Goal: Task Accomplishment & Management: Manage account settings

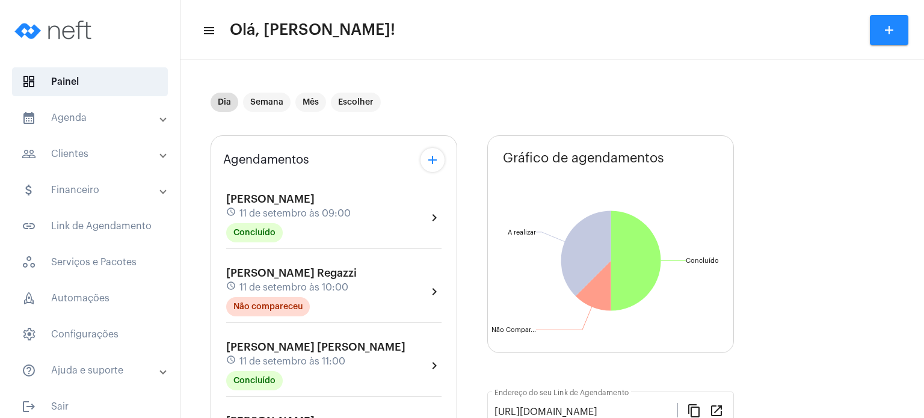
scroll to position [409, 0]
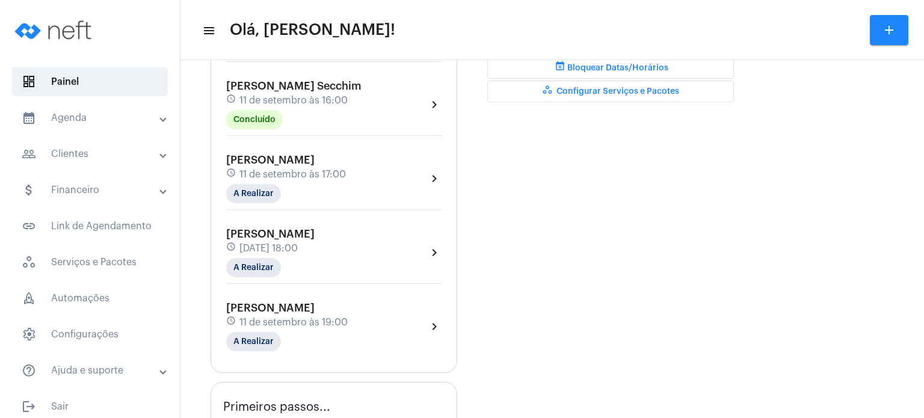
click at [258, 180] on span "11 de setembro às 17:00" at bounding box center [292, 174] width 107 height 11
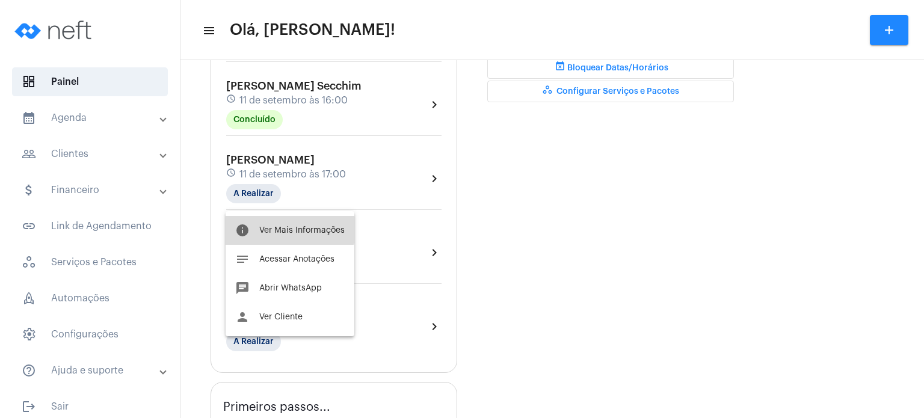
click at [274, 218] on button "info Ver Mais Informações" at bounding box center [290, 230] width 129 height 29
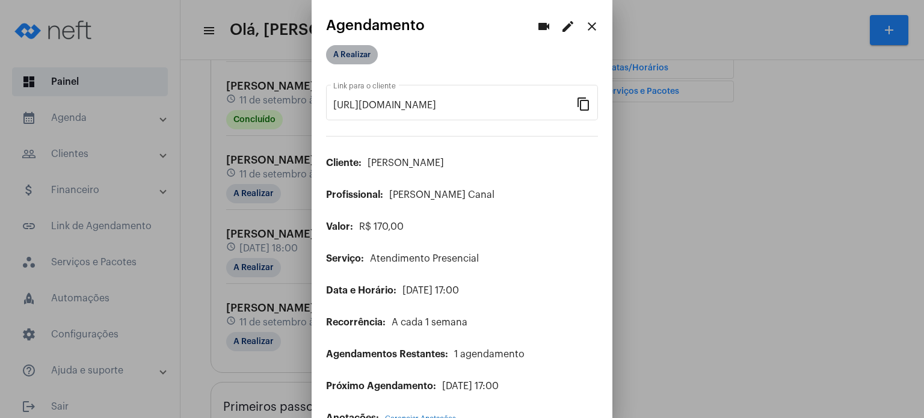
click at [366, 52] on mat-chip "A Realizar" at bounding box center [352, 54] width 52 height 19
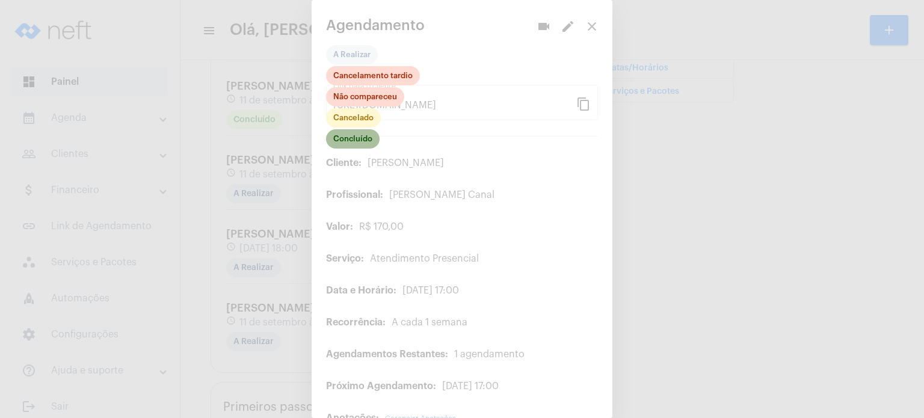
click at [360, 147] on mat-chip "Concluído" at bounding box center [353, 138] width 54 height 19
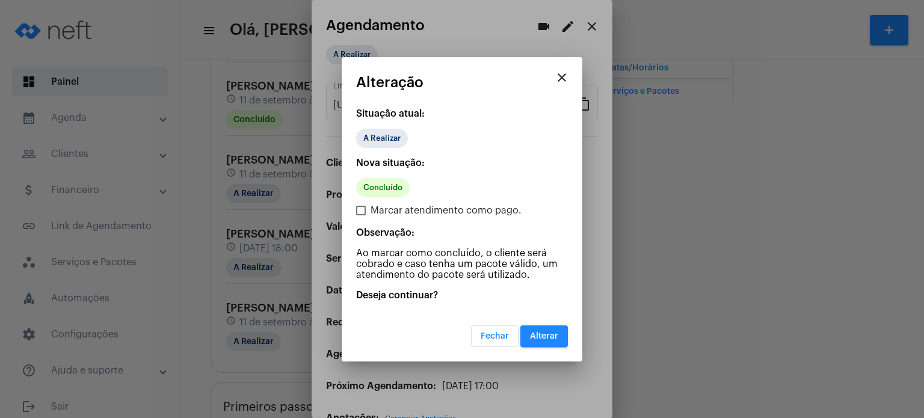
click at [530, 332] on button "Alterar" at bounding box center [544, 337] width 48 height 22
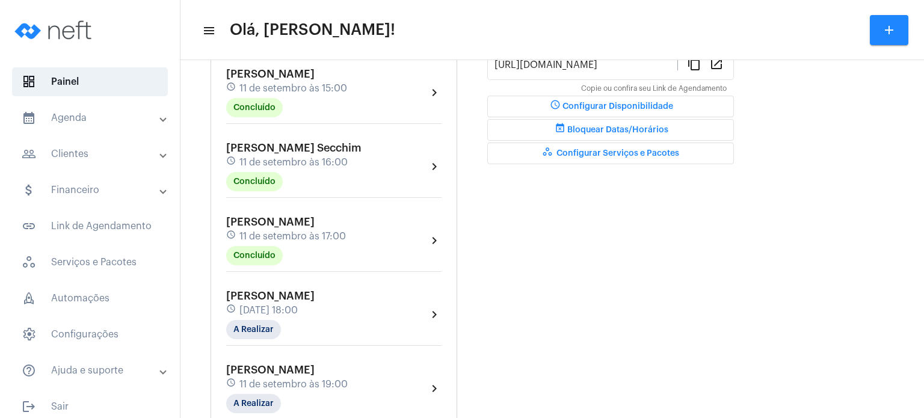
scroll to position [361, 0]
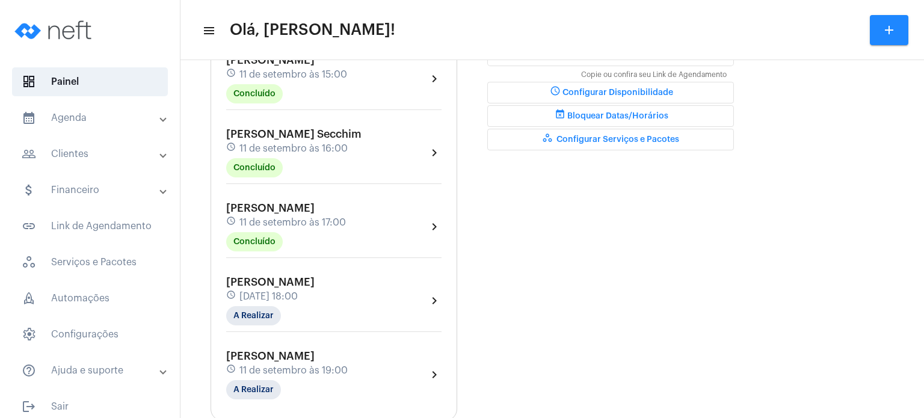
click at [288, 214] on span "[PERSON_NAME]" at bounding box center [270, 208] width 88 height 11
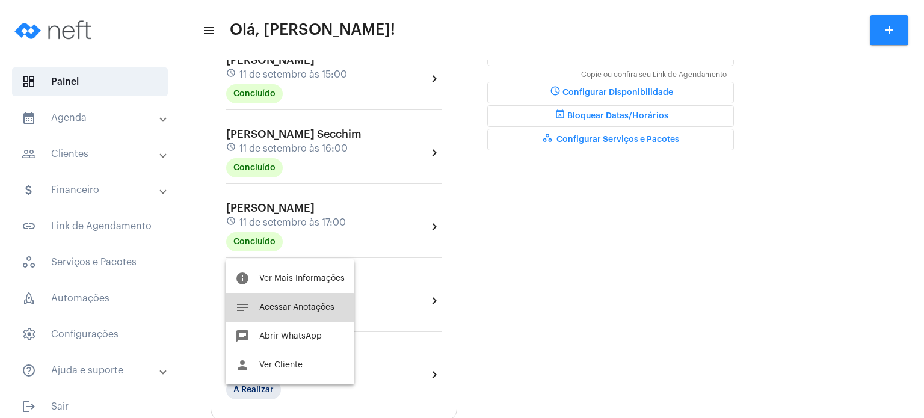
click at [282, 317] on button "notes Acessar Anotações" at bounding box center [290, 307] width 129 height 29
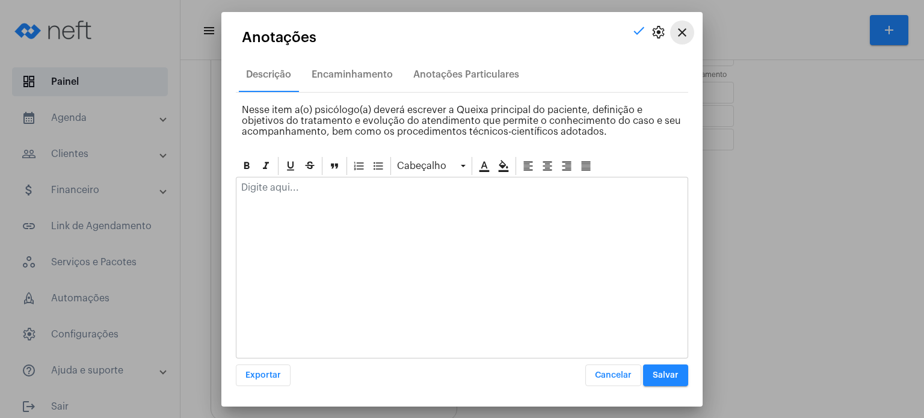
click at [676, 34] on mat-icon "close" at bounding box center [682, 32] width 14 height 14
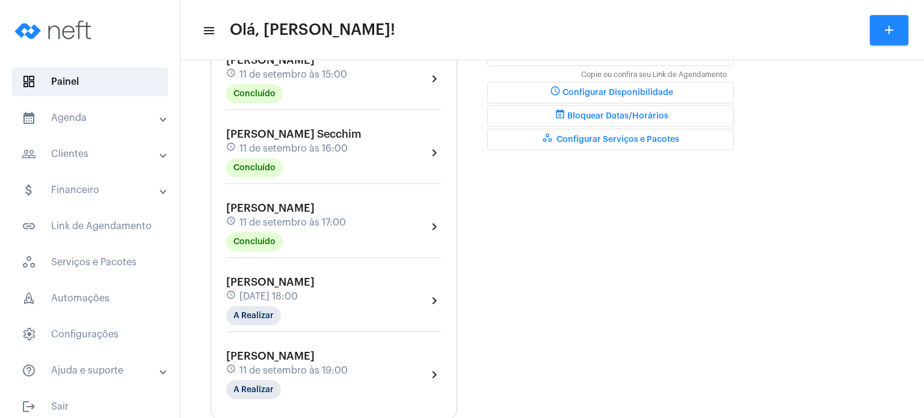
click at [280, 154] on span "11 de setembro às 16:00" at bounding box center [293, 148] width 108 height 11
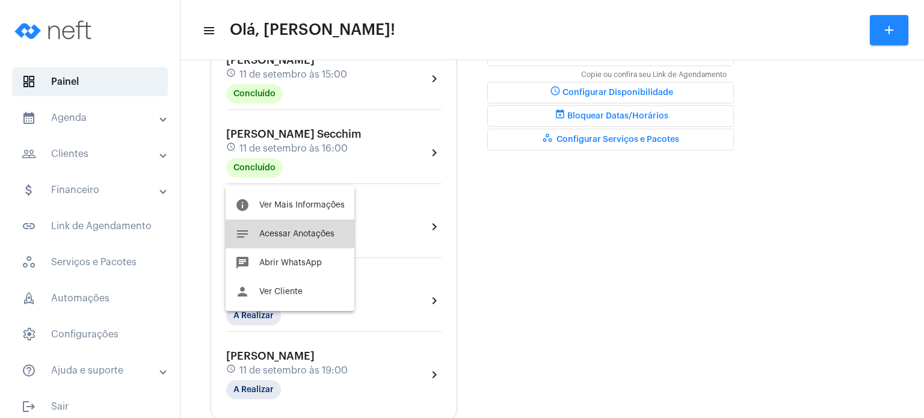
click at [267, 231] on span "Acessar Anotações" at bounding box center [296, 234] width 75 height 8
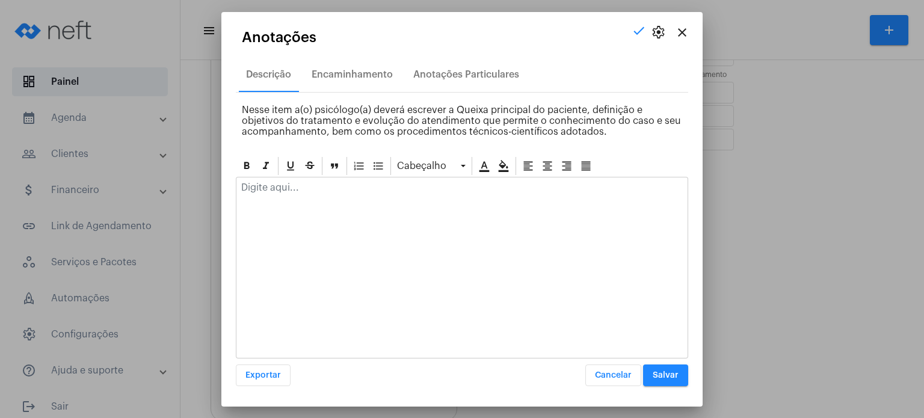
click at [296, 200] on div at bounding box center [461, 191] width 451 height 26
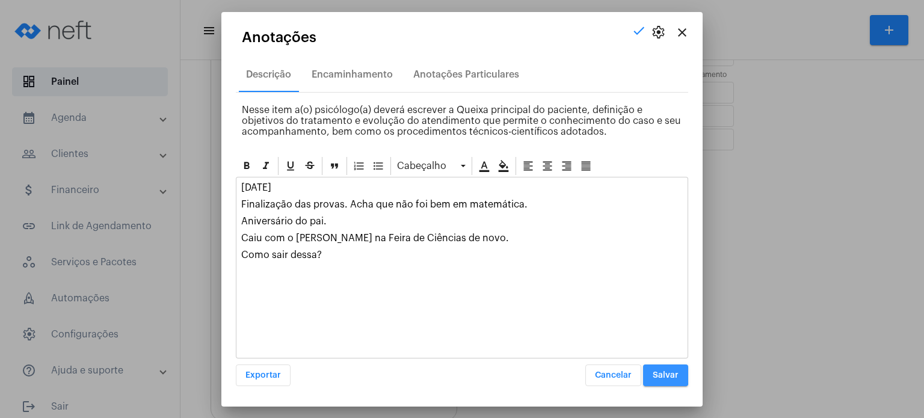
click at [658, 374] on span "Salvar" at bounding box center [666, 375] width 26 height 8
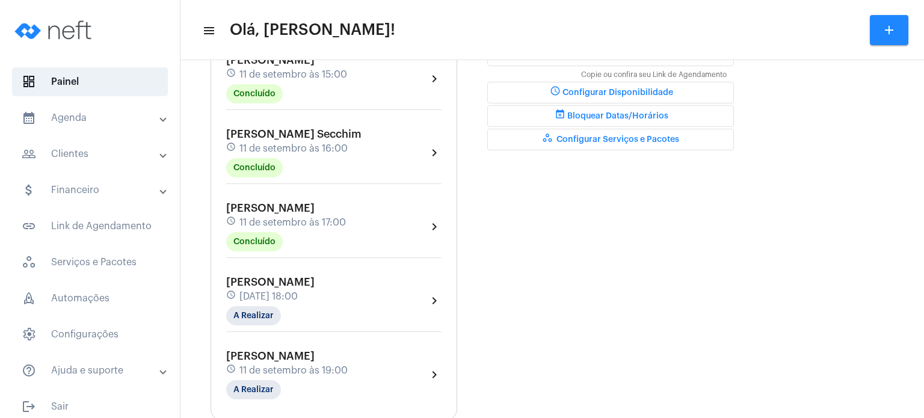
click at [250, 356] on div "[PERSON_NAME] schedule [DATE] 19:00 A Realizar chevron_right" at bounding box center [333, 374] width 221 height 55
click at [255, 372] on span "11 de setembro às 19:00" at bounding box center [293, 370] width 108 height 11
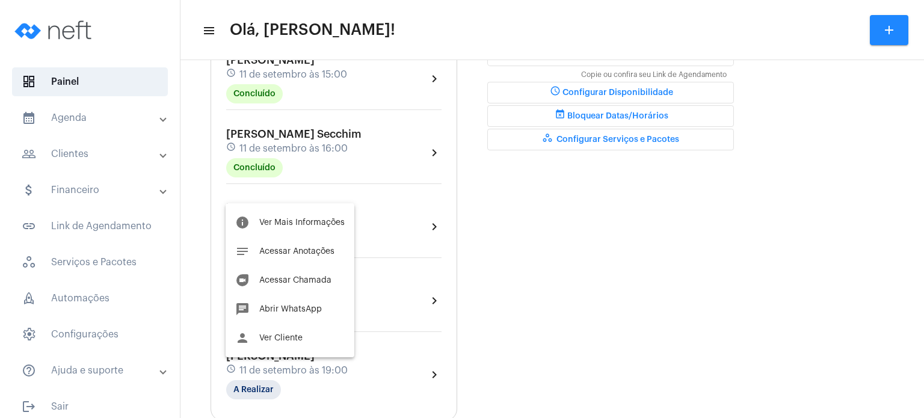
click at [566, 276] on div at bounding box center [462, 209] width 924 height 418
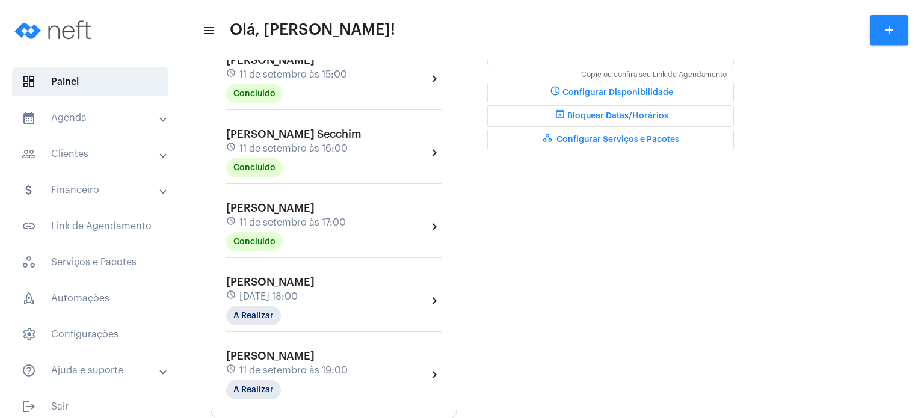
click at [315, 214] on span "[PERSON_NAME]" at bounding box center [270, 208] width 88 height 11
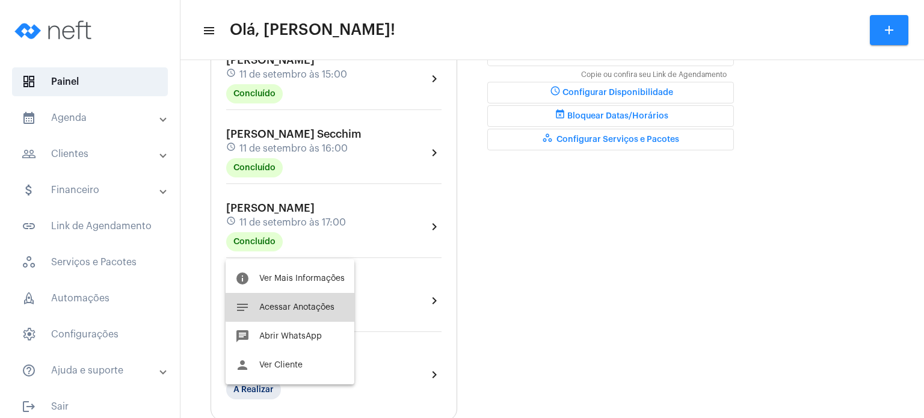
click at [303, 307] on span "Acessar Anotações" at bounding box center [296, 307] width 75 height 8
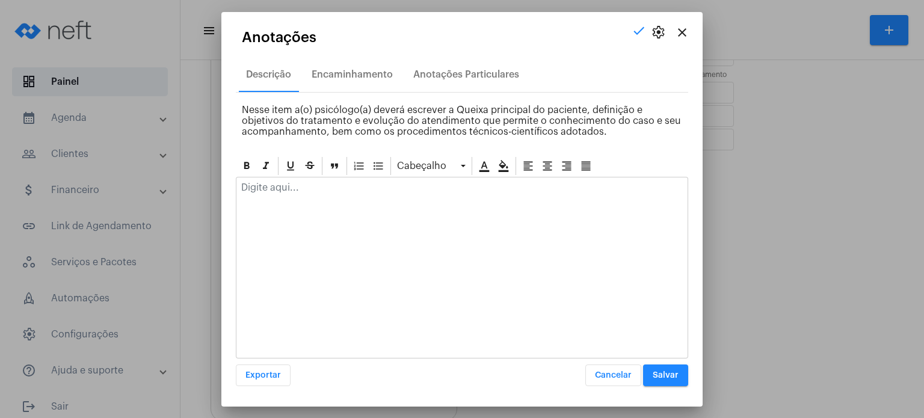
click at [326, 189] on p at bounding box center [462, 187] width 442 height 11
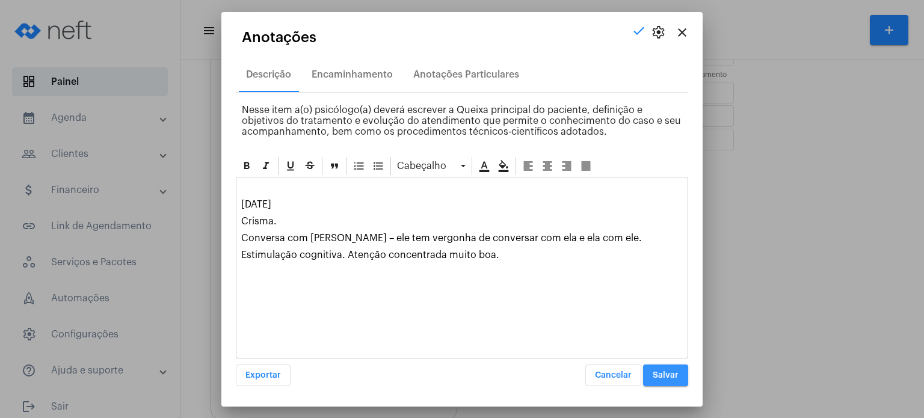
click at [679, 379] on button "Salvar" at bounding box center [665, 376] width 45 height 22
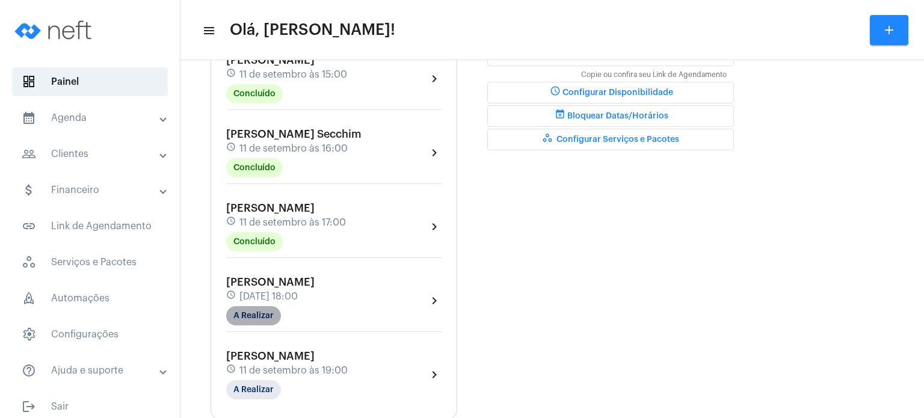
click at [247, 326] on mat-chip "A Realizar" at bounding box center [253, 315] width 55 height 19
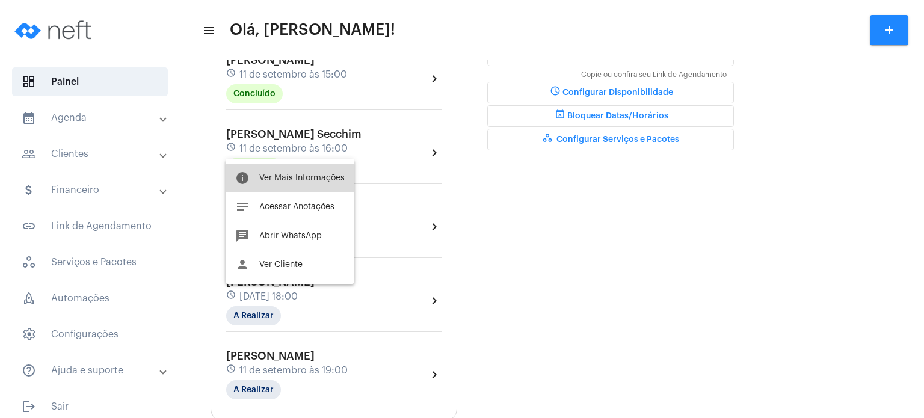
click at [298, 175] on span "Ver Mais Informações" at bounding box center [301, 178] width 85 height 8
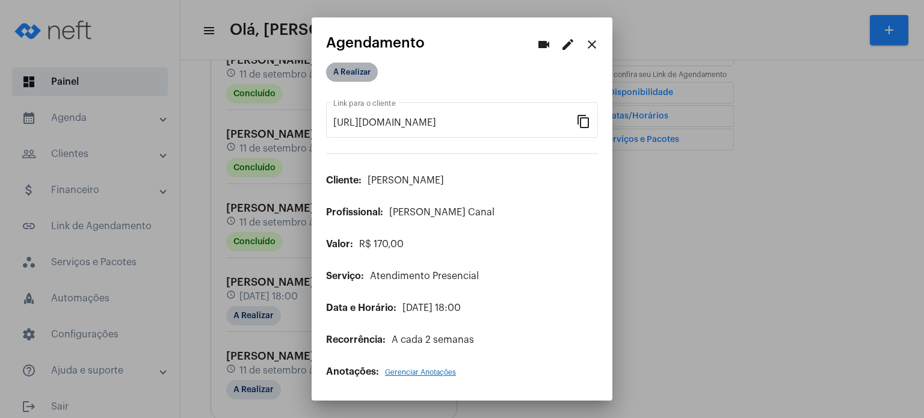
click at [344, 67] on mat-chip "A Realizar" at bounding box center [352, 72] width 52 height 19
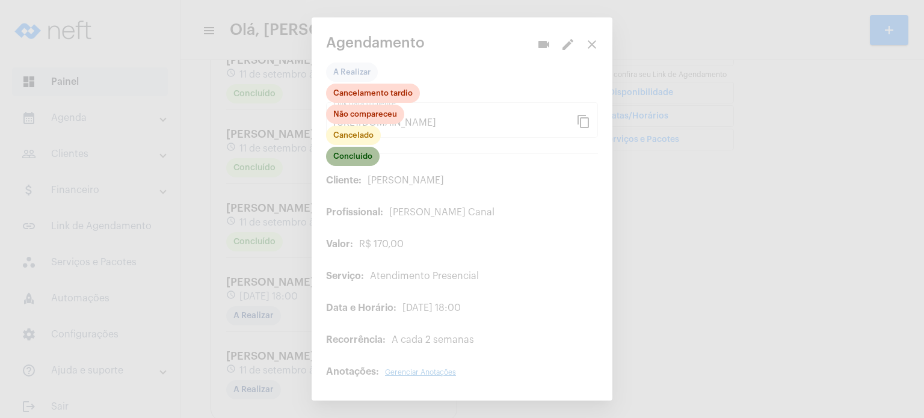
click at [365, 161] on mat-chip "Concluído" at bounding box center [353, 156] width 54 height 19
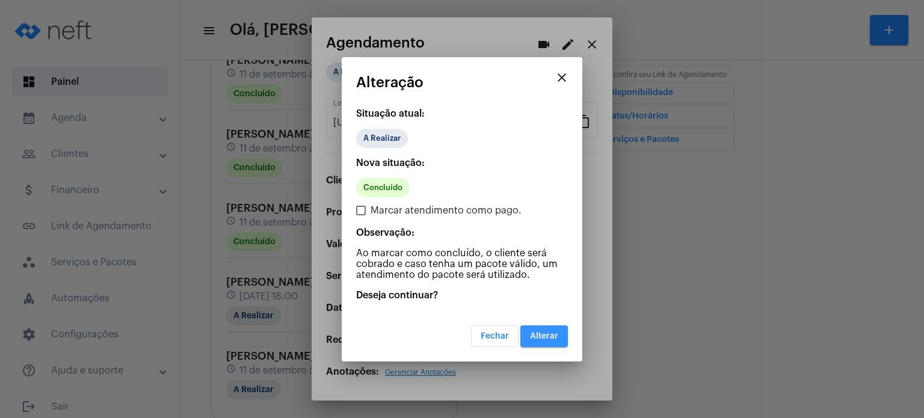
click at [534, 332] on span "Alterar" at bounding box center [544, 336] width 28 height 8
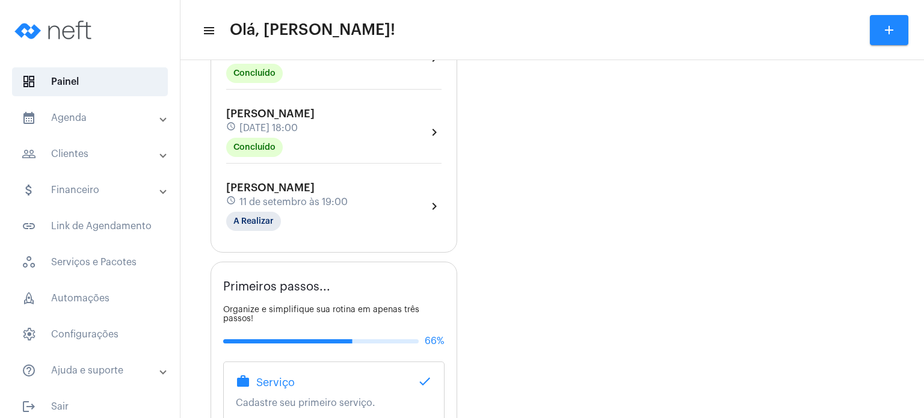
scroll to position [554, 0]
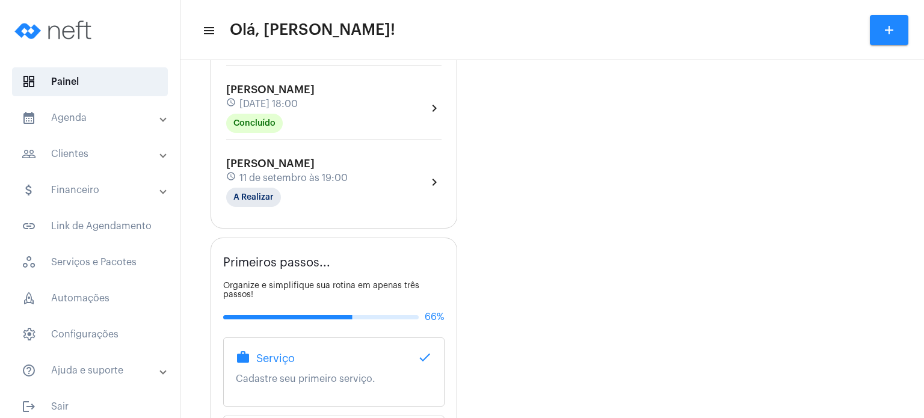
click at [87, 127] on mat-expansion-panel-header "calendar_month_outlined Agenda" at bounding box center [93, 117] width 173 height 29
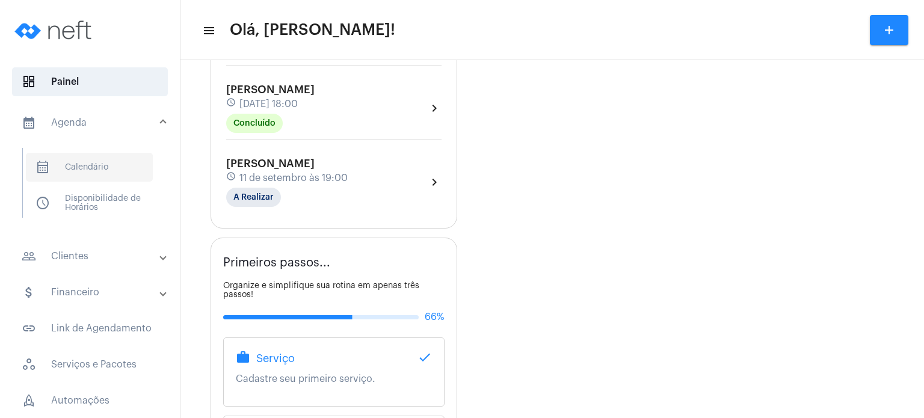
click at [97, 172] on span "calendar_month_outlined Calendário" at bounding box center [89, 167] width 127 height 29
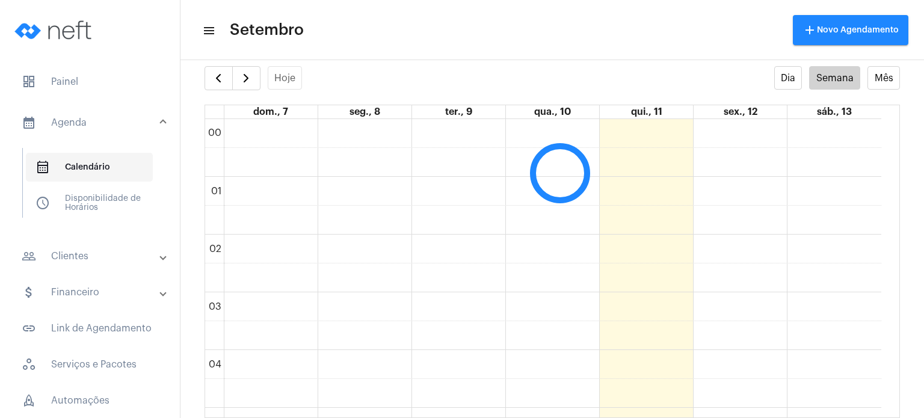
scroll to position [347, 0]
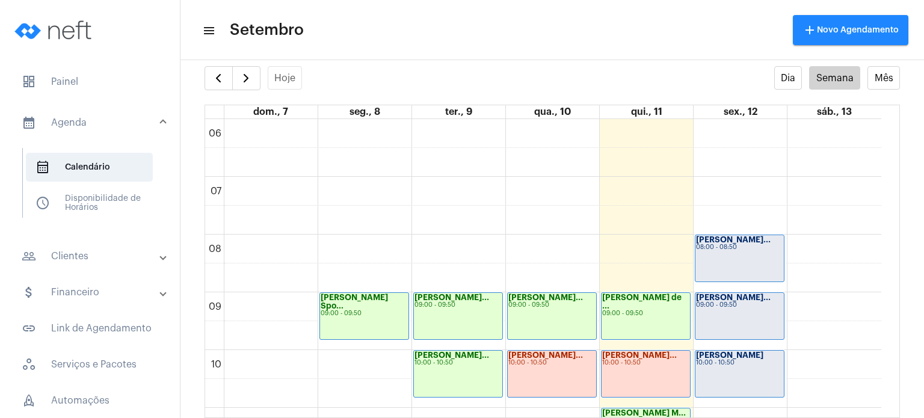
click at [516, 88] on div "Hoje Dia Semana Mês" at bounding box center [553, 78] width 696 height 24
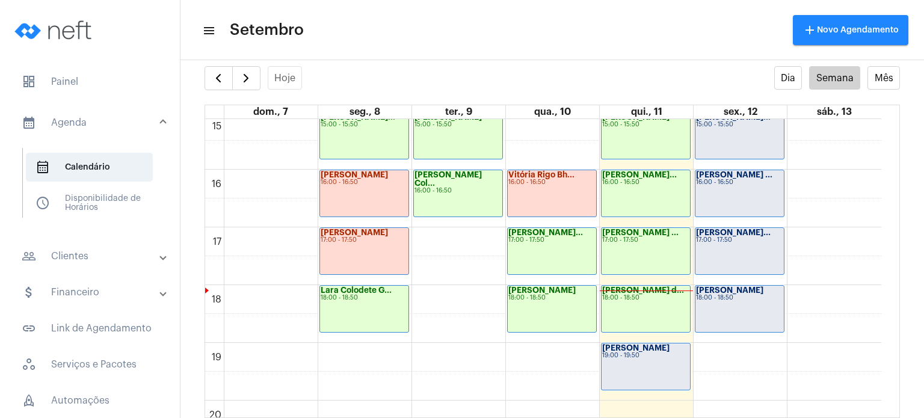
scroll to position [898, 0]
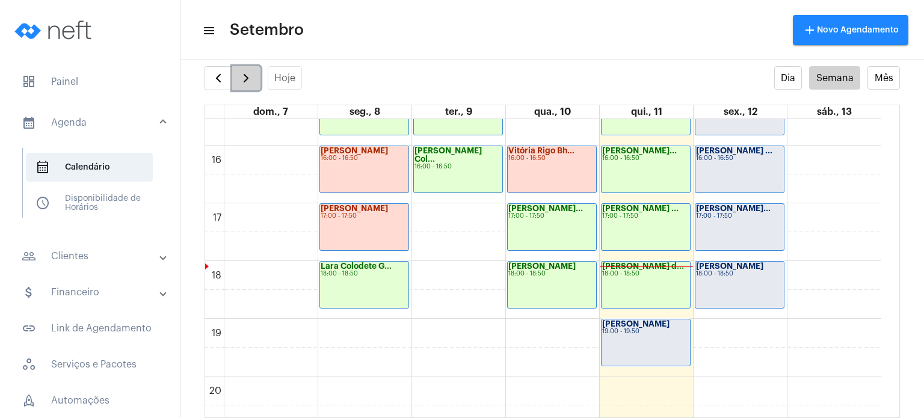
click at [245, 81] on span "button" at bounding box center [246, 78] width 14 height 14
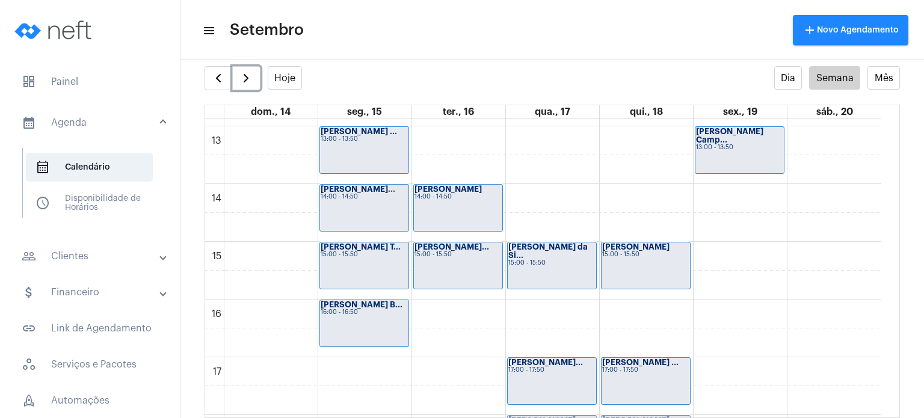
scroll to position [744, 0]
click at [382, 368] on div "00 01 02 03 04 05 06 07 08 09 10 11 12 13 14 15 16 17 18 19 20 21 22 23 [PERSON…" at bounding box center [543, 68] width 676 height 1386
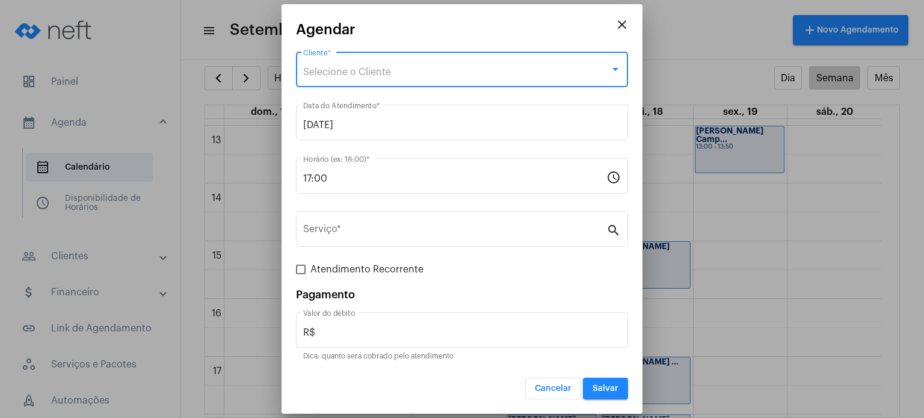
click at [376, 68] on span "Selecione o Cliente" at bounding box center [347, 72] width 88 height 10
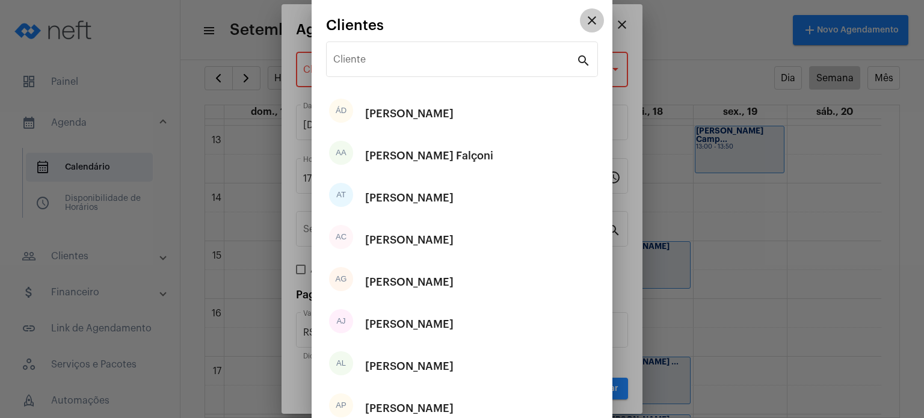
click at [585, 23] on mat-icon "close" at bounding box center [592, 20] width 14 height 14
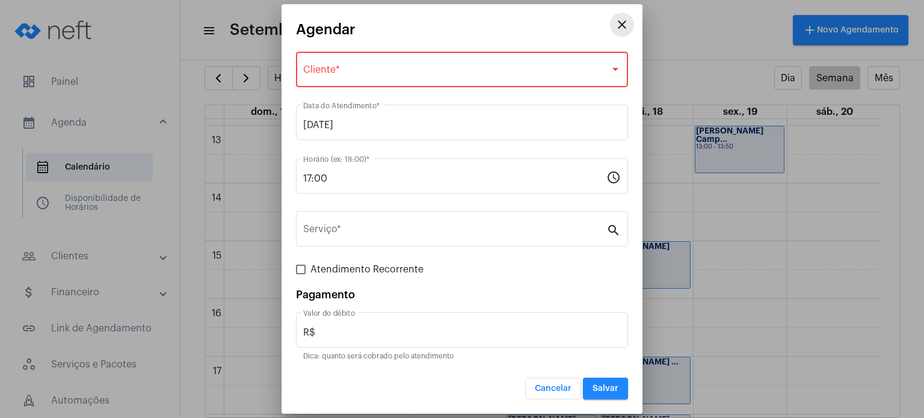
click at [625, 23] on mat-icon "close" at bounding box center [622, 24] width 14 height 14
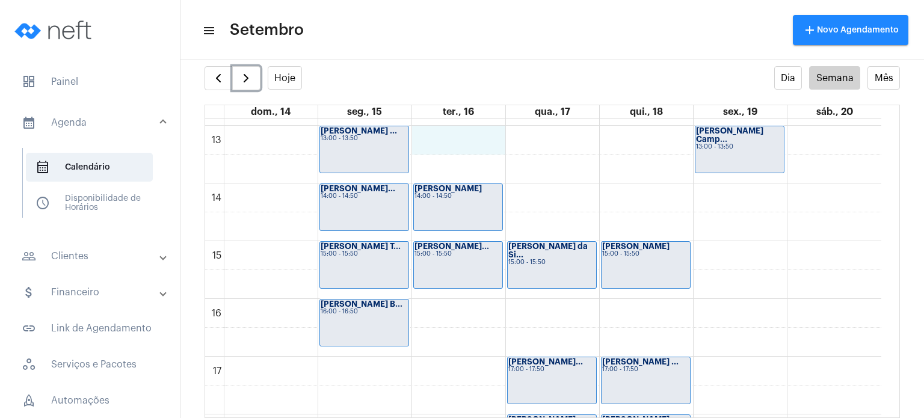
click at [445, 147] on div "00 01 02 03 04 05 06 07 08 09 10 11 12 13 14 15 16 17 18 19 20 21 22 23 [PERSON…" at bounding box center [543, 68] width 676 height 1386
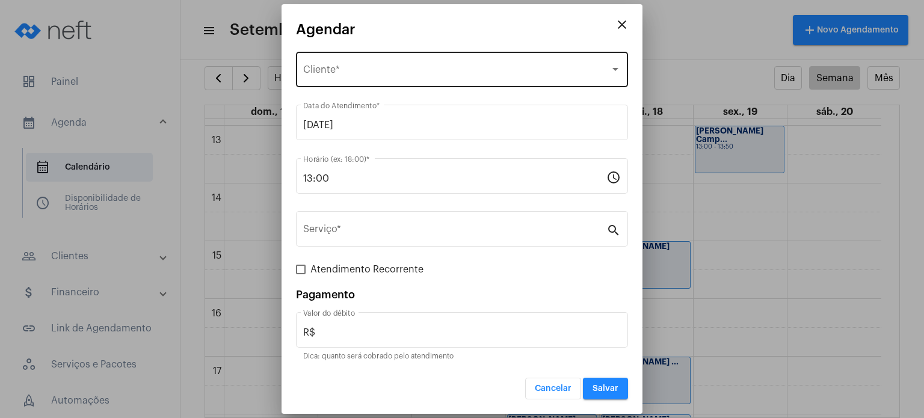
click at [400, 66] on div "Selecione o Cliente Cliente *" at bounding box center [462, 68] width 318 height 38
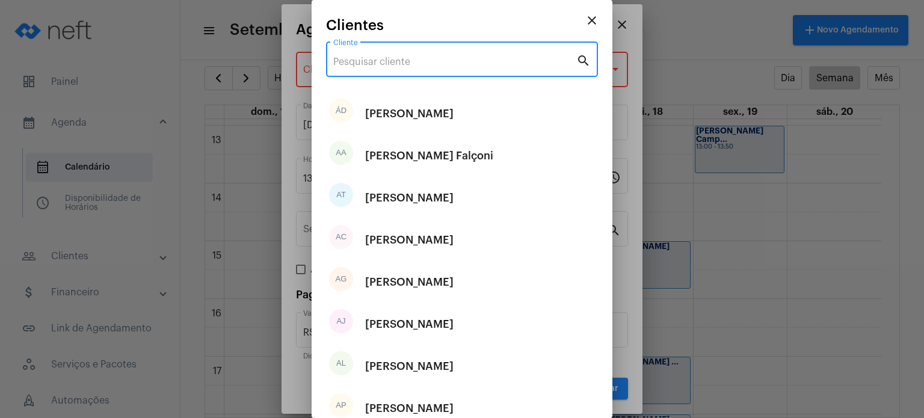
click at [400, 66] on input "Cliente" at bounding box center [454, 62] width 243 height 11
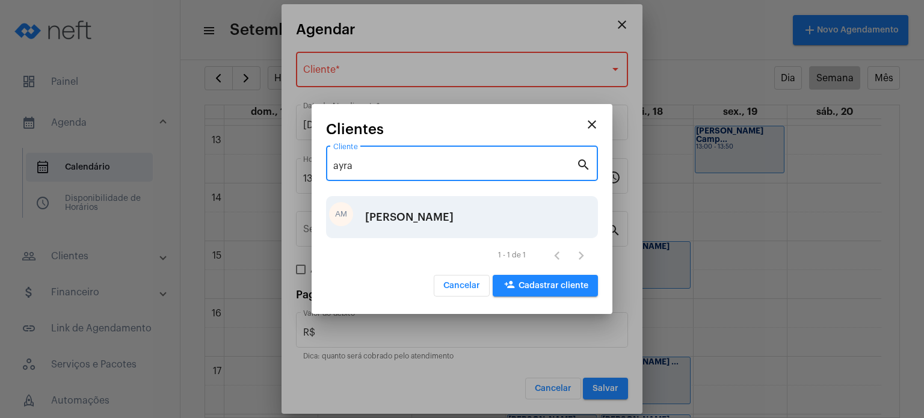
type input "ayra"
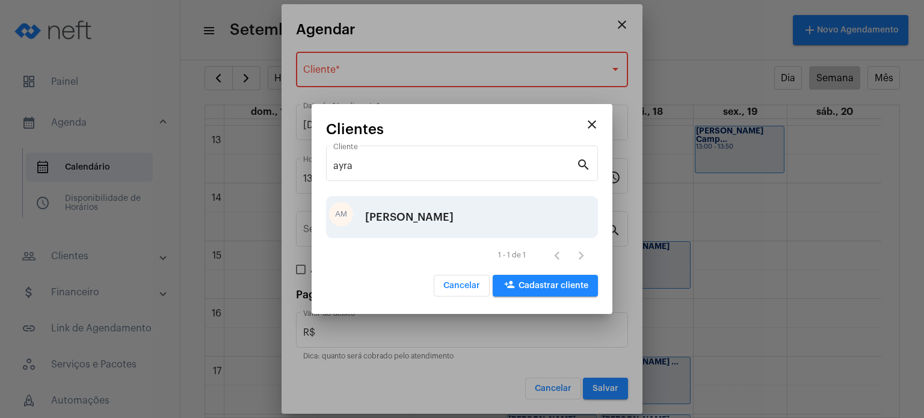
click at [400, 216] on div "[PERSON_NAME]" at bounding box center [409, 217] width 88 height 36
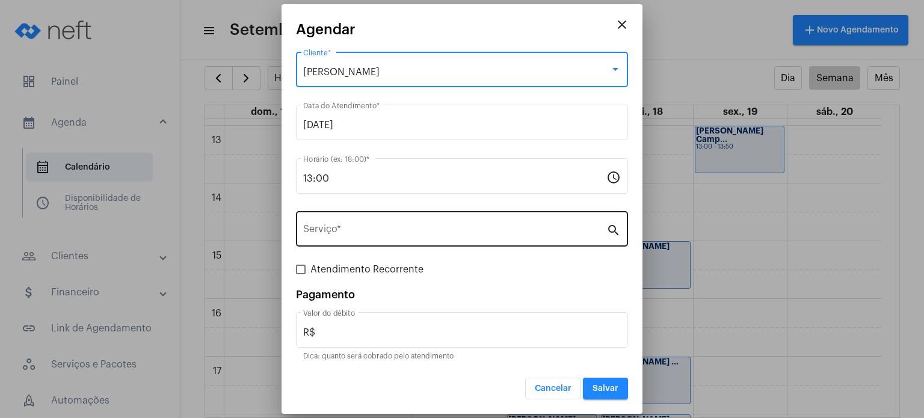
click at [382, 233] on input "Serviço *" at bounding box center [454, 231] width 303 height 11
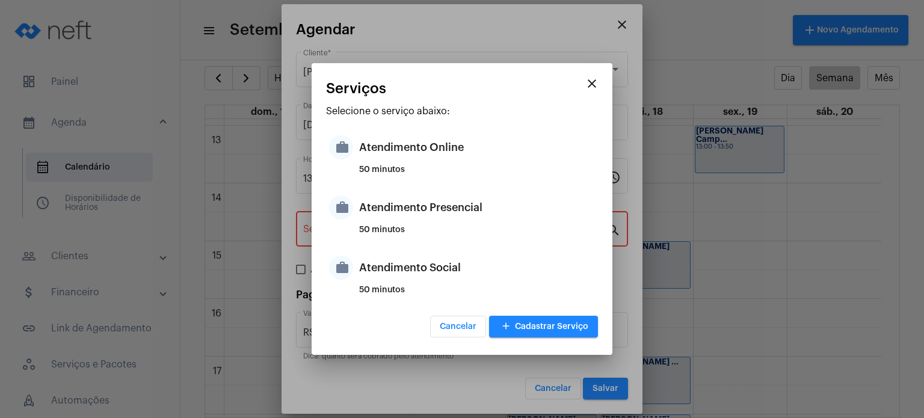
click at [382, 233] on div "50 minutos" at bounding box center [477, 235] width 236 height 18
type input "Atendimento Presencial"
type input "R$ 170"
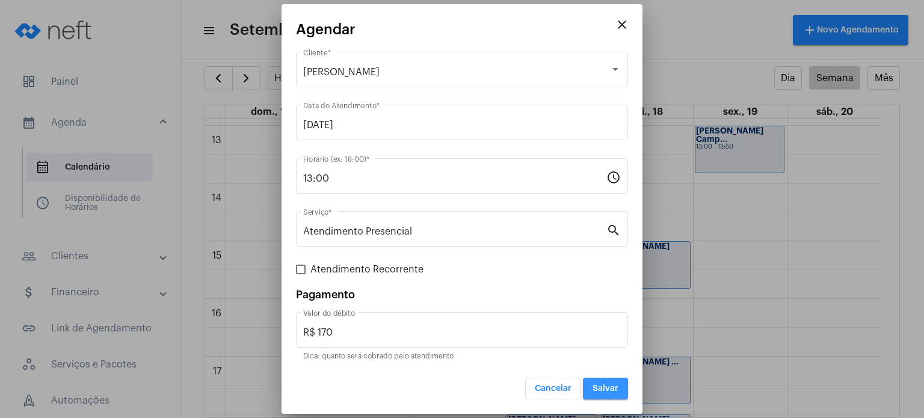
click at [602, 380] on button "Salvar" at bounding box center [605, 389] width 45 height 22
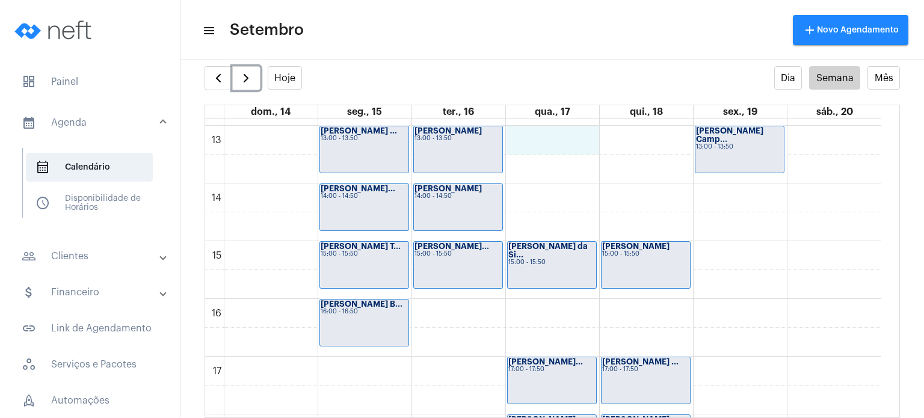
click at [555, 134] on div "00 01 02 03 04 05 06 07 08 09 10 11 12 13 14 15 16 17 18 19 20 21 22 23 [PERSON…" at bounding box center [543, 68] width 676 height 1386
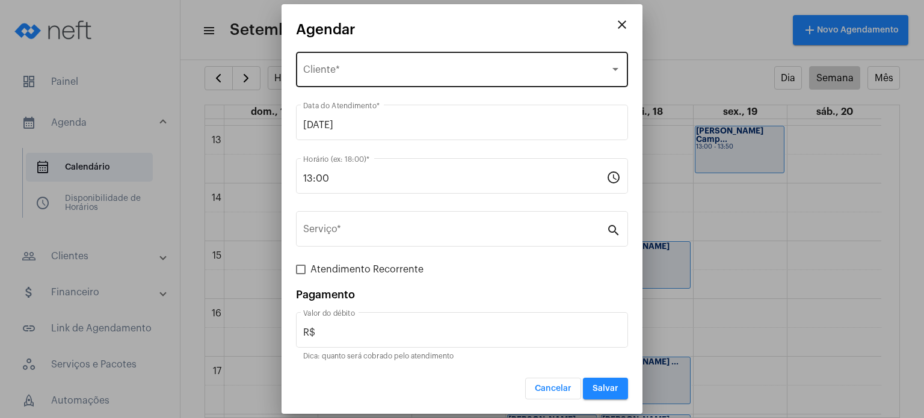
click at [498, 60] on div "Selecione o Cliente Cliente *" at bounding box center [462, 68] width 318 height 38
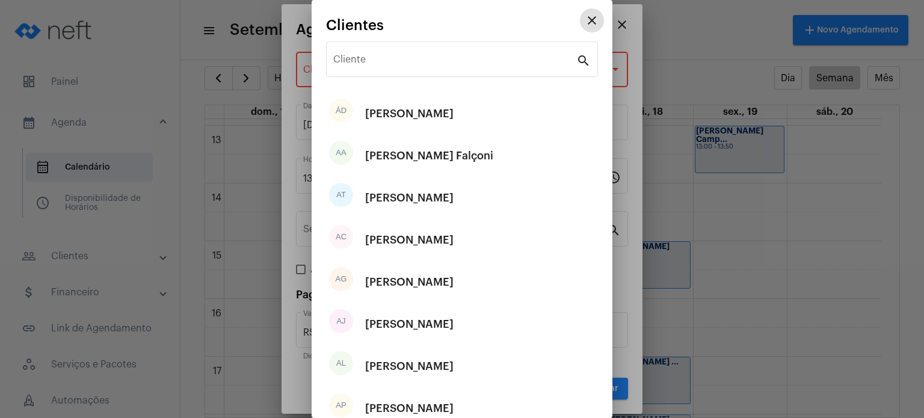
click at [498, 60] on input "Cliente" at bounding box center [454, 62] width 243 height 11
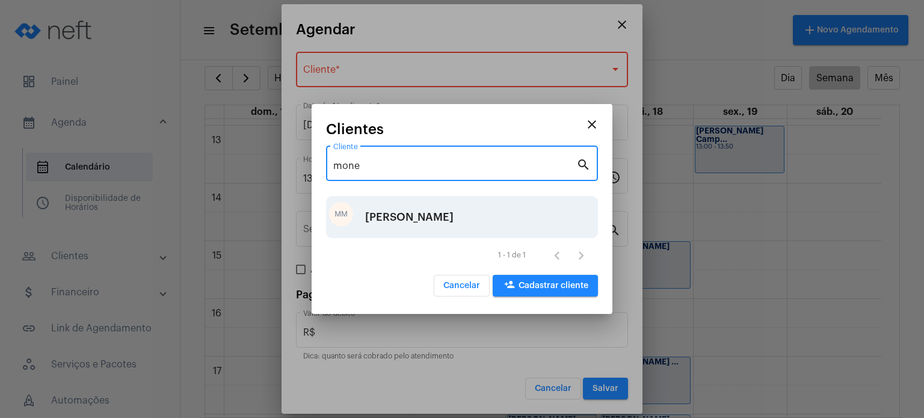
type input "mone"
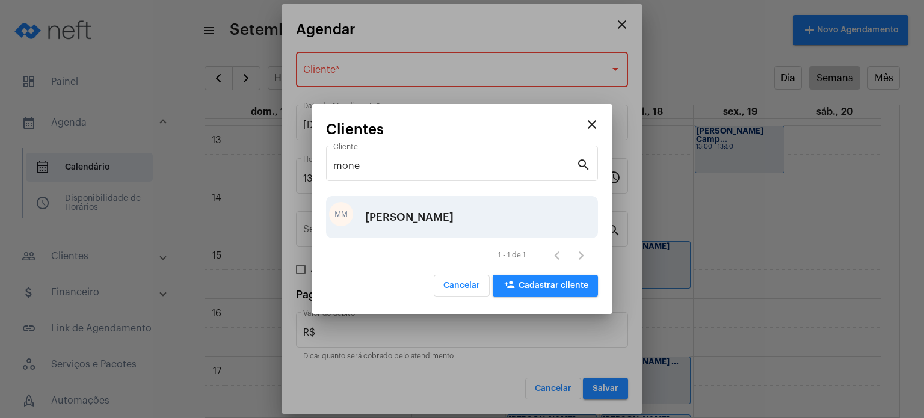
click at [446, 226] on div "MM [PERSON_NAME]" at bounding box center [462, 217] width 272 height 42
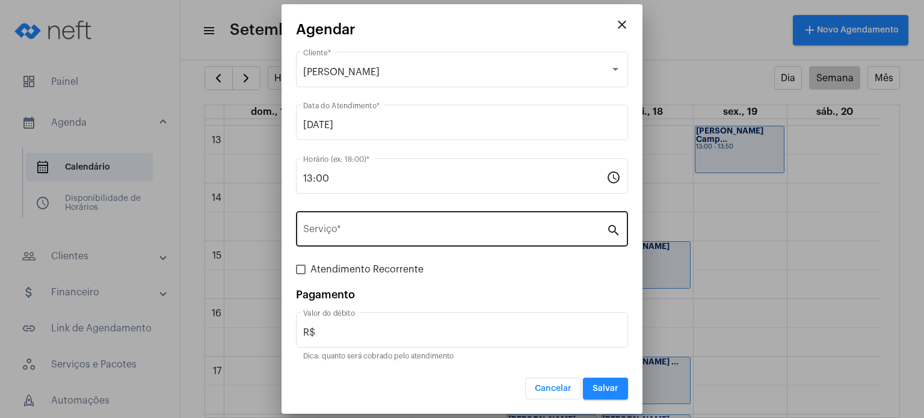
click at [435, 239] on div "Serviço *" at bounding box center [454, 228] width 303 height 38
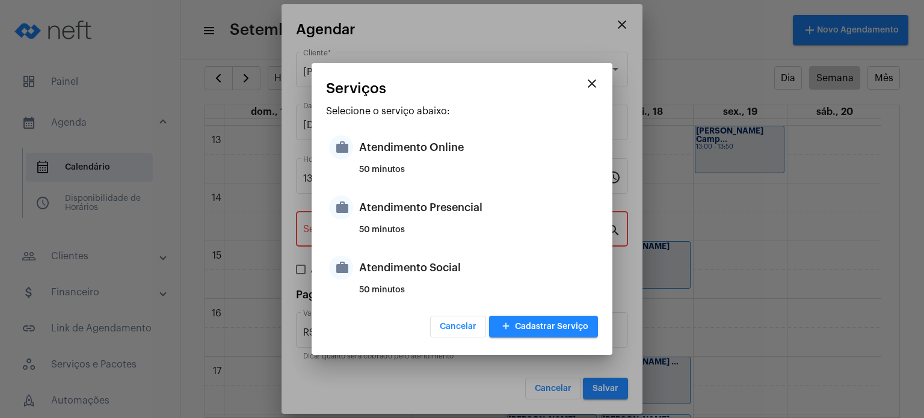
click at [435, 239] on div "50 minutos" at bounding box center [477, 235] width 236 height 18
type input "Atendimento Presencial"
type input "R$ 170"
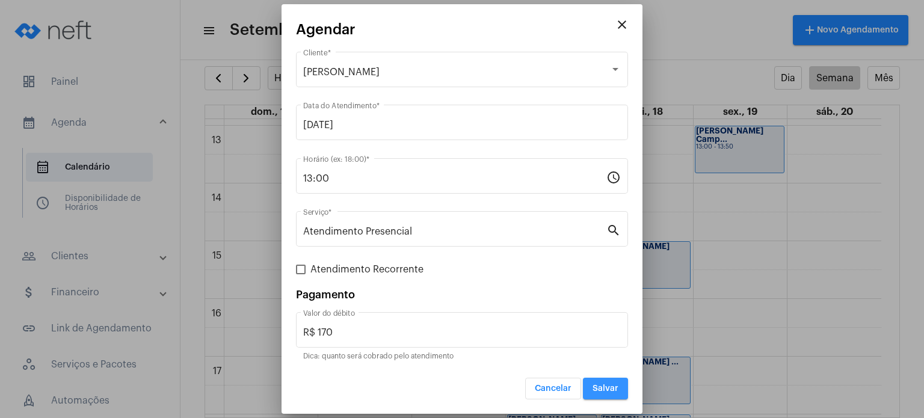
click at [607, 385] on span "Salvar" at bounding box center [606, 388] width 26 height 8
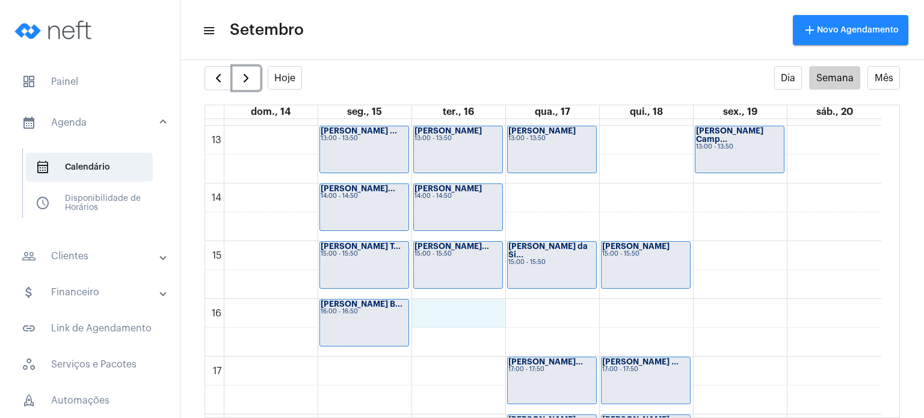
click at [478, 309] on div "00 01 02 03 04 05 06 07 08 09 10 11 12 13 14 15 16 17 18 19 20 21 22 23 [PERSON…" at bounding box center [543, 68] width 676 height 1386
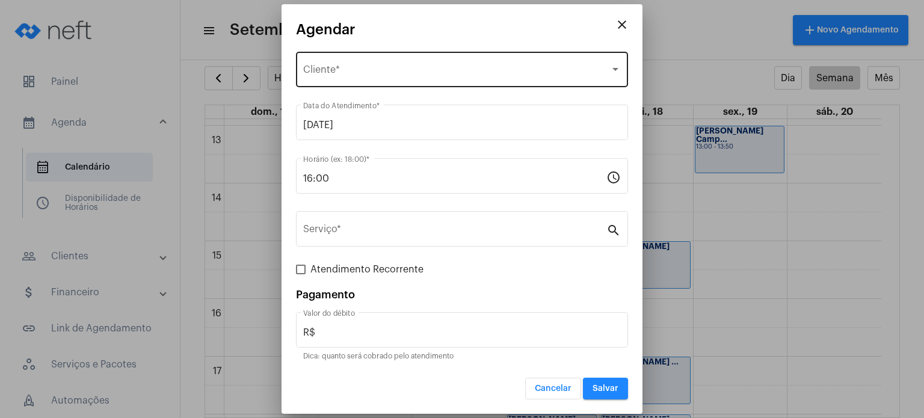
click at [477, 72] on div "Selecione o Cliente" at bounding box center [456, 72] width 307 height 11
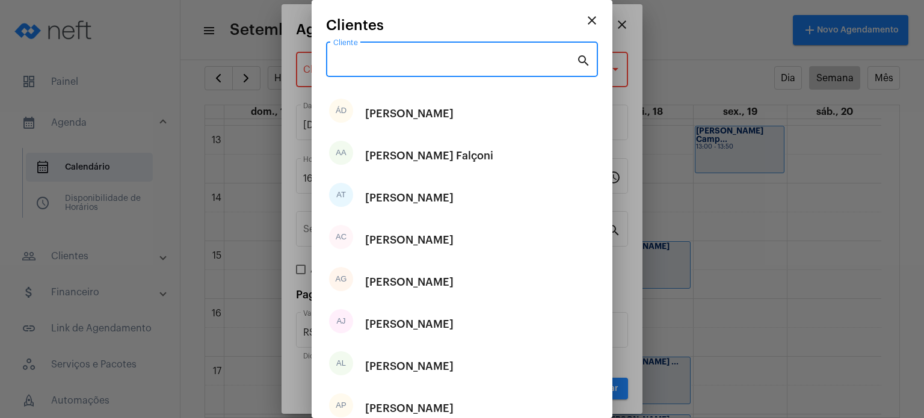
click at [474, 60] on input "Cliente" at bounding box center [454, 62] width 243 height 11
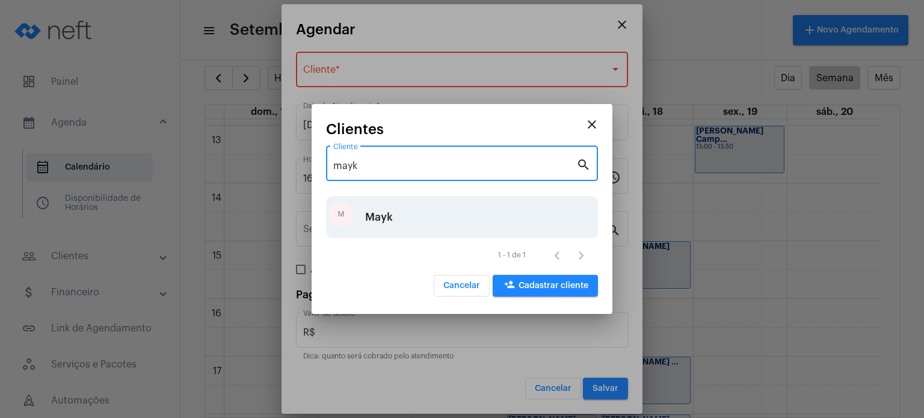
type input "mayk"
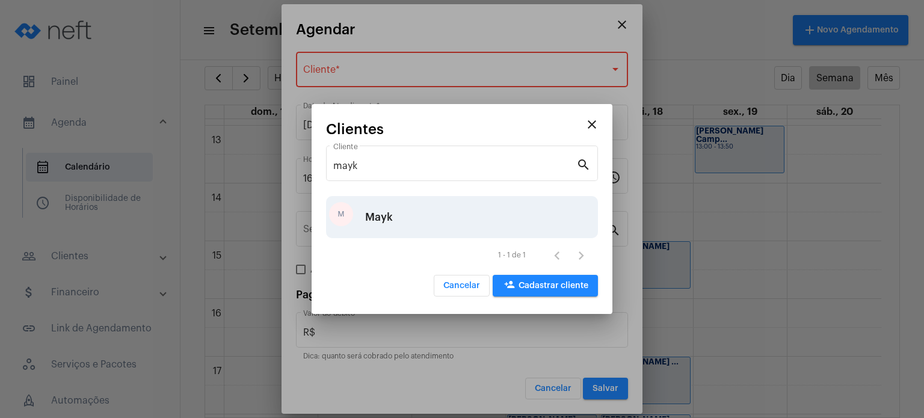
click at [390, 212] on div "Mayk" at bounding box center [379, 217] width 28 height 36
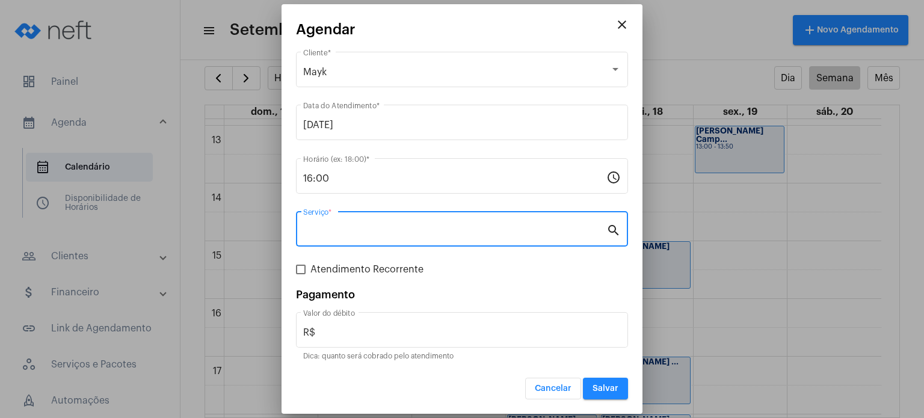
click at [377, 231] on input "Serviço *" at bounding box center [454, 231] width 303 height 11
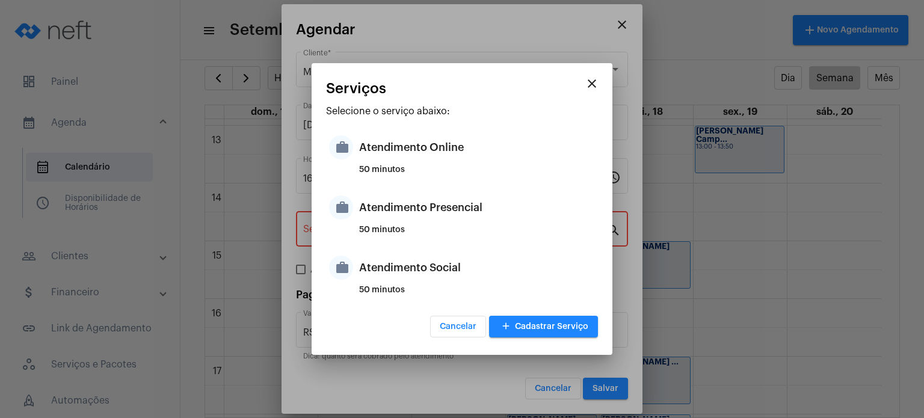
click at [377, 231] on div "50 minutos" at bounding box center [477, 235] width 236 height 18
type input "Atendimento Presencial"
type input "R$ 170"
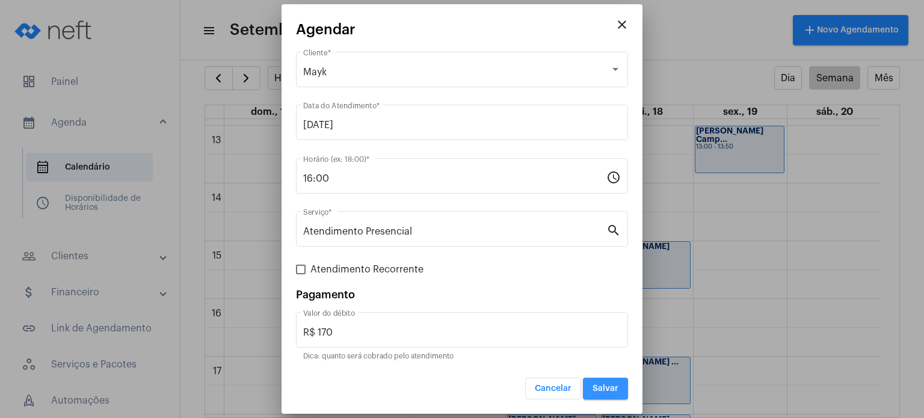
click at [598, 381] on button "Salvar" at bounding box center [605, 389] width 45 height 22
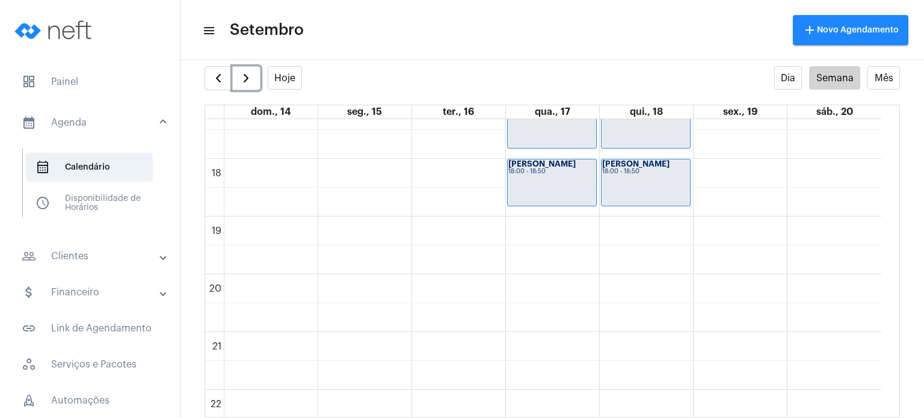
scroll to position [1007, 0]
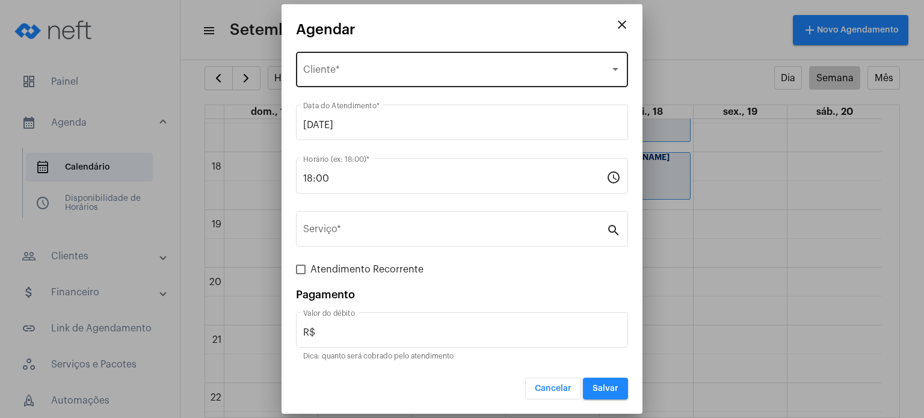
click at [354, 65] on div "Selecione o Cliente Cliente *" at bounding box center [462, 68] width 318 height 38
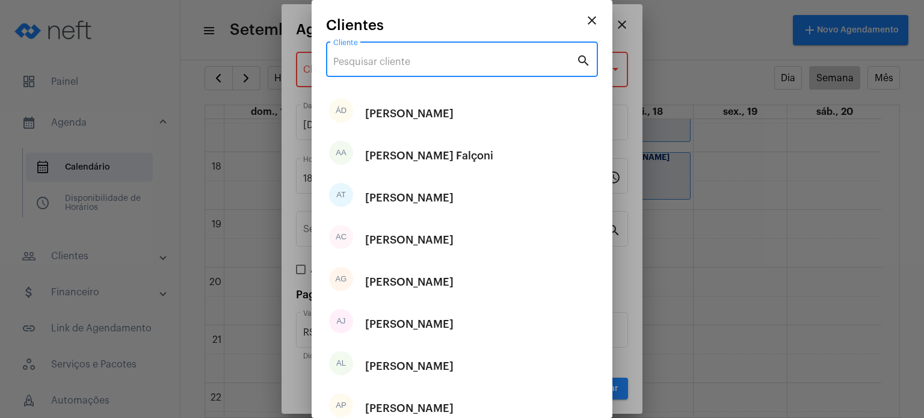
click at [354, 65] on input "Cliente" at bounding box center [454, 62] width 243 height 11
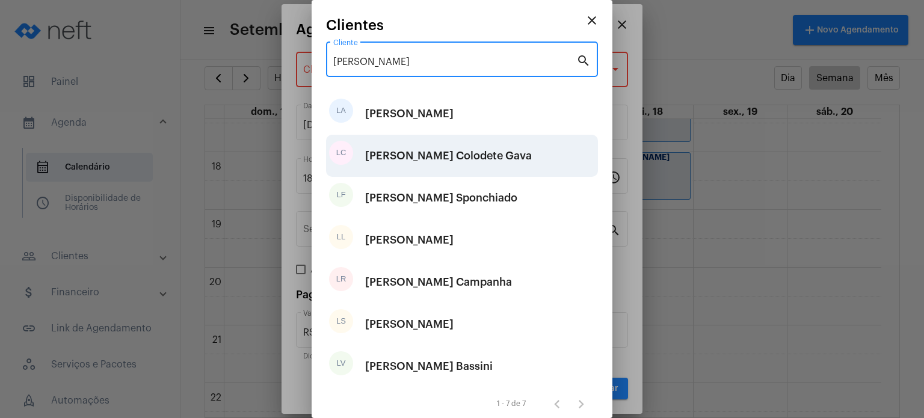
type input "[PERSON_NAME]"
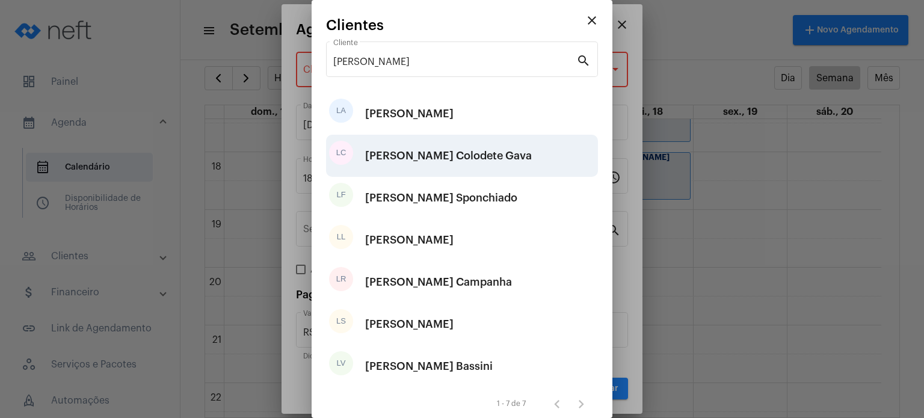
click at [379, 173] on div "[PERSON_NAME] Colodete Gava" at bounding box center [448, 156] width 167 height 36
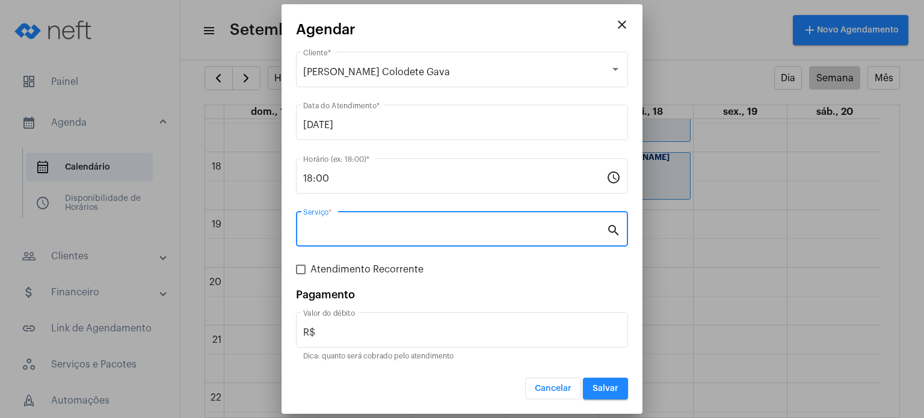
click at [354, 230] on input "Serviço *" at bounding box center [454, 231] width 303 height 11
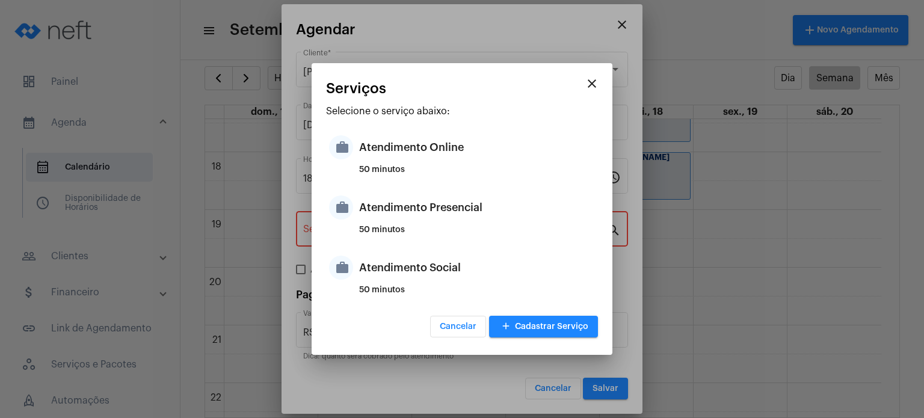
click at [354, 230] on div "work Atendimento Presencial 50 minutos" at bounding box center [462, 217] width 272 height 60
type input "Atendimento Presencial"
type input "R$ 170"
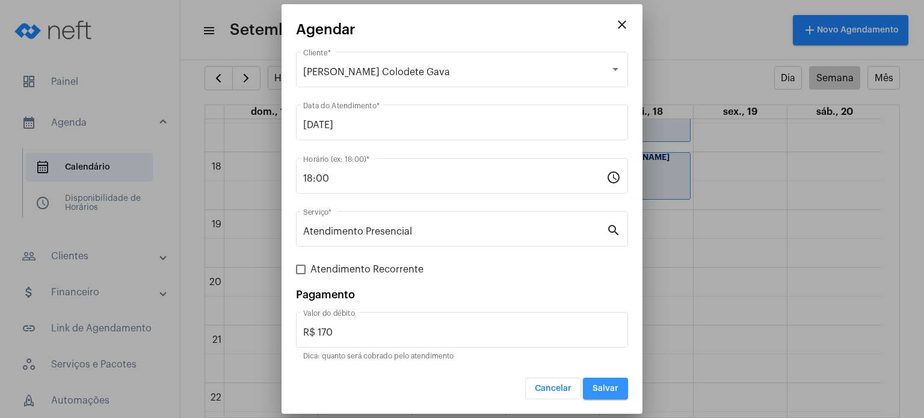
click at [614, 382] on button "Salvar" at bounding box center [605, 389] width 45 height 22
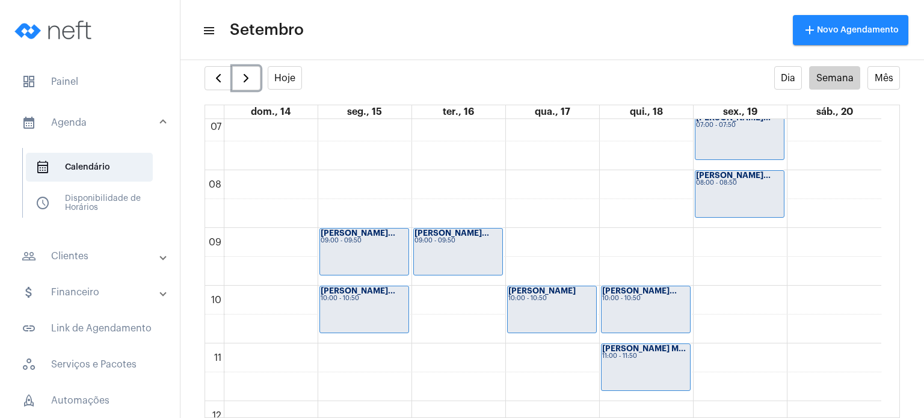
scroll to position [413, 0]
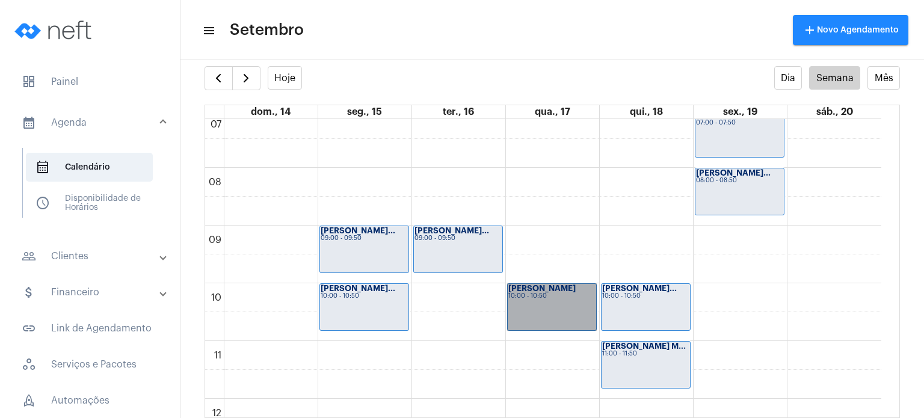
drag, startPoint x: 551, startPoint y: 320, endPoint x: 525, endPoint y: 308, distance: 28.3
click at [525, 308] on link "[PERSON_NAME] 10:00 - 10:50" at bounding box center [552, 307] width 90 height 48
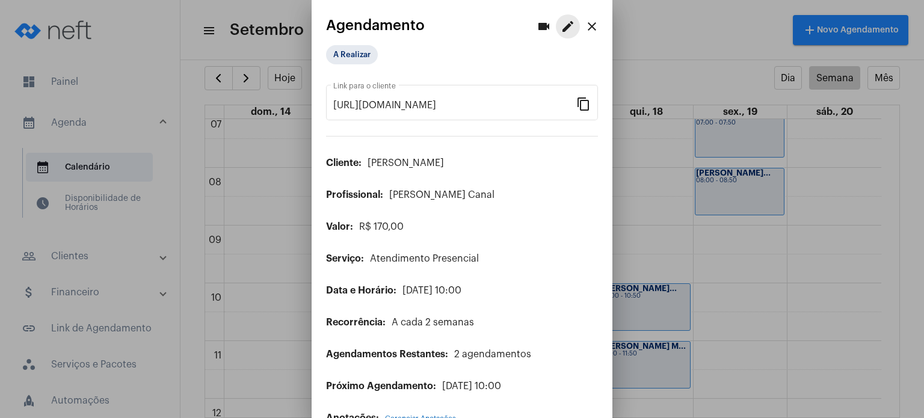
click at [561, 29] on mat-icon "edit" at bounding box center [568, 26] width 14 height 14
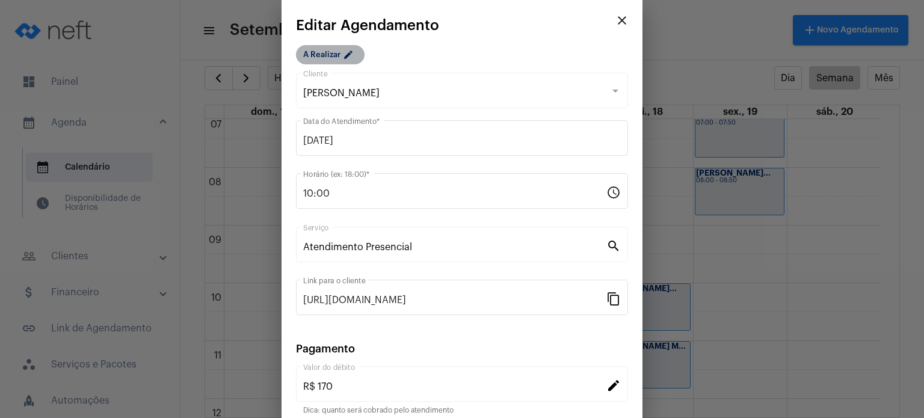
click at [332, 59] on mat-chip "A Realizar edit" at bounding box center [330, 54] width 69 height 19
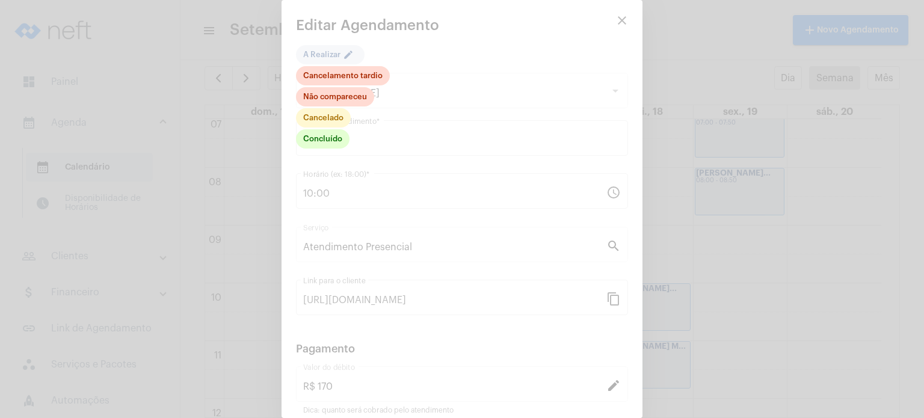
click at [612, 17] on div at bounding box center [462, 209] width 924 height 418
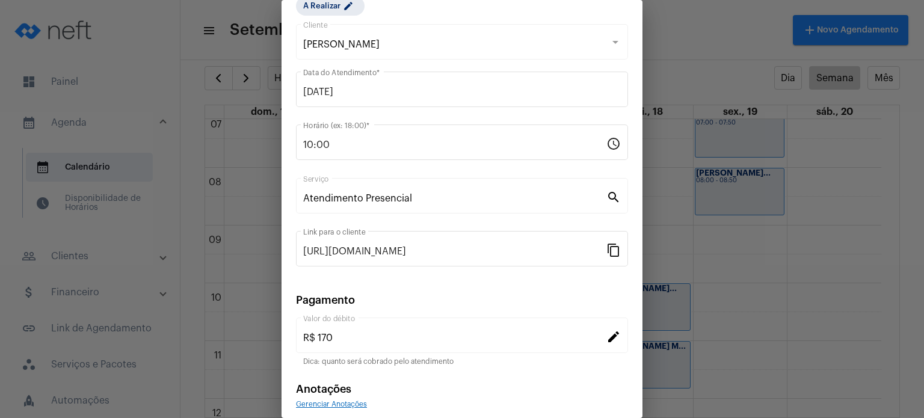
scroll to position [98, 0]
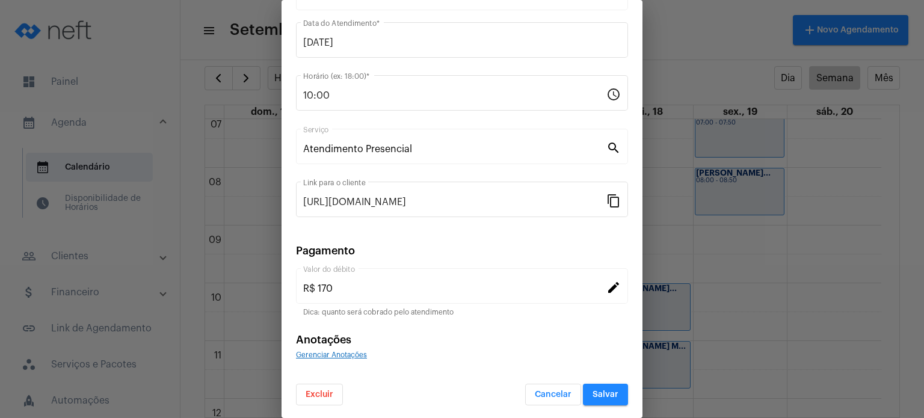
click at [324, 387] on button "Excluir" at bounding box center [319, 395] width 47 height 22
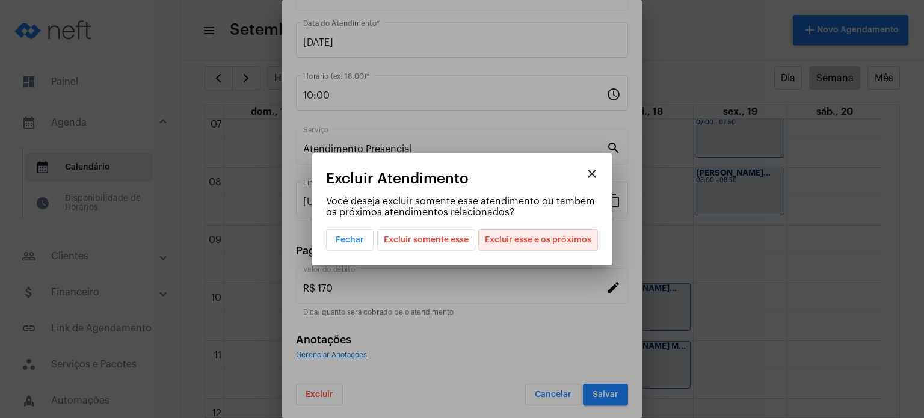
click at [584, 235] on span "Excluir esse e os próximos" at bounding box center [538, 240] width 107 height 20
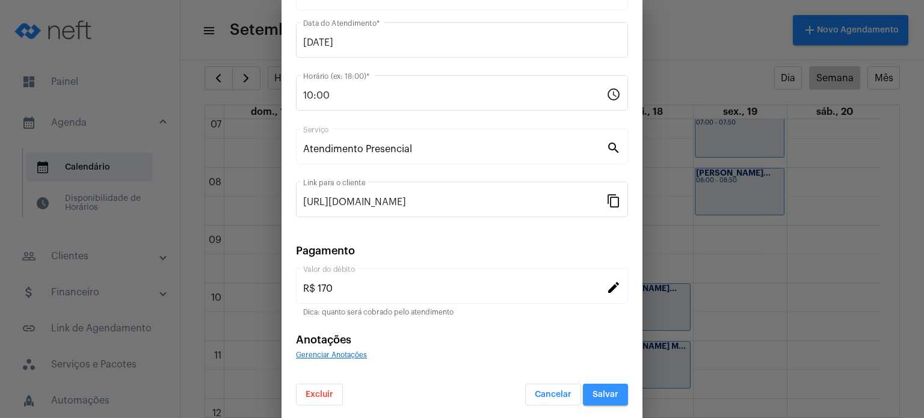
click at [595, 391] on span "Salvar" at bounding box center [606, 395] width 26 height 8
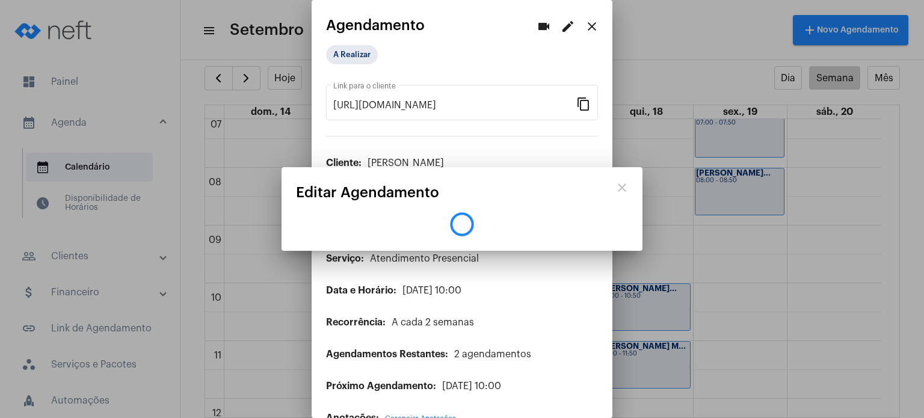
scroll to position [0, 0]
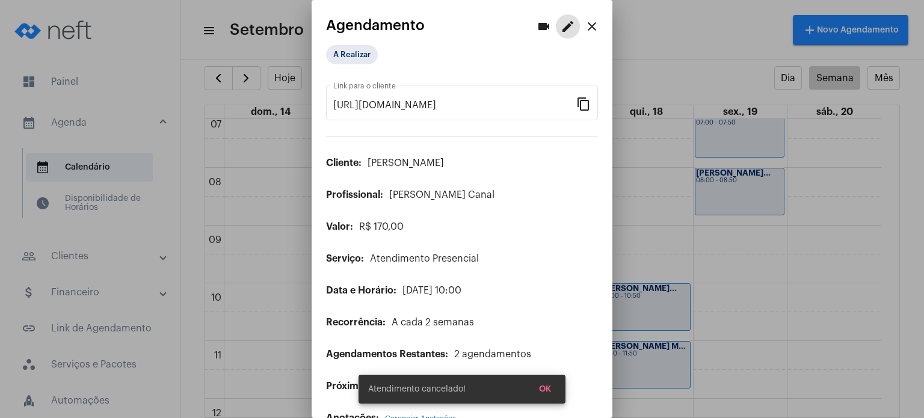
click at [585, 31] on mat-icon "close" at bounding box center [592, 26] width 14 height 14
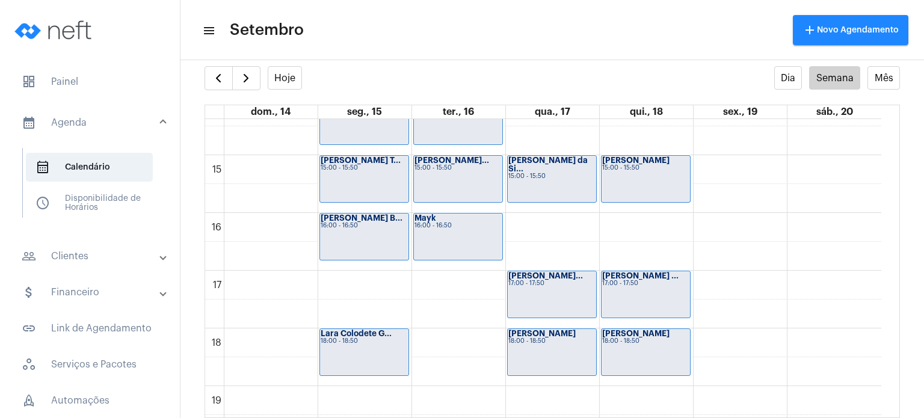
scroll to position [835, 0]
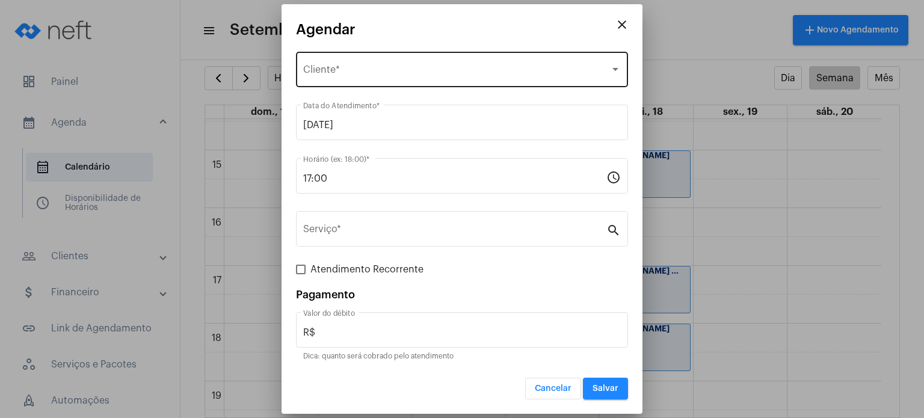
click at [389, 61] on div "Selecione o Cliente Cliente *" at bounding box center [462, 68] width 318 height 38
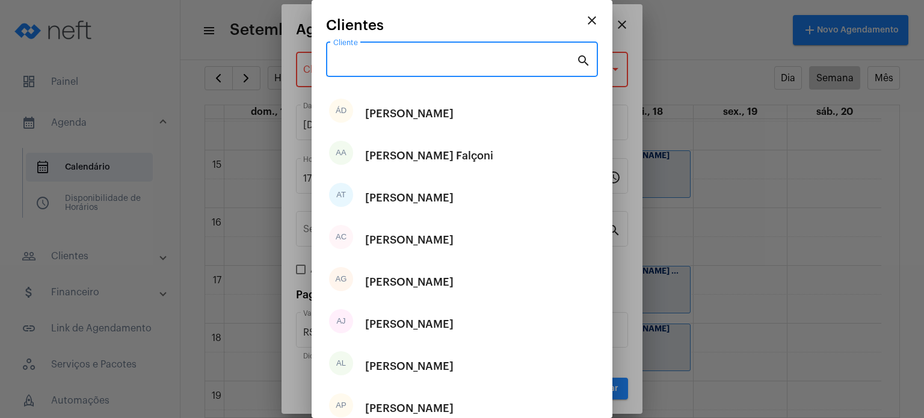
click at [389, 61] on input "Cliente" at bounding box center [454, 62] width 243 height 11
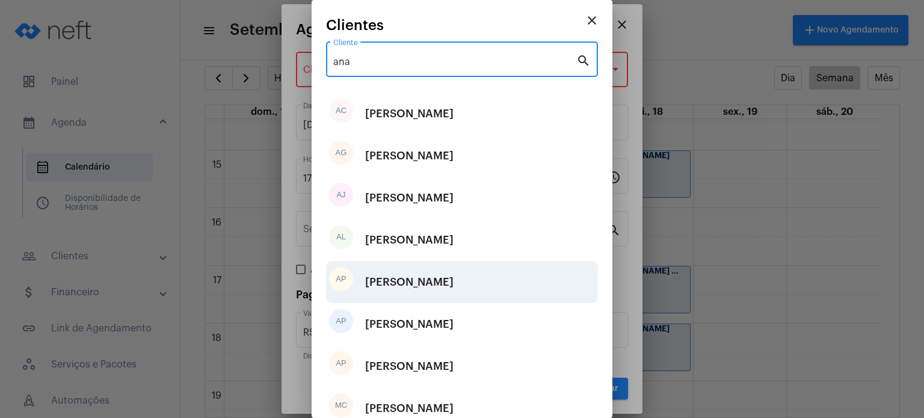
type input "ana"
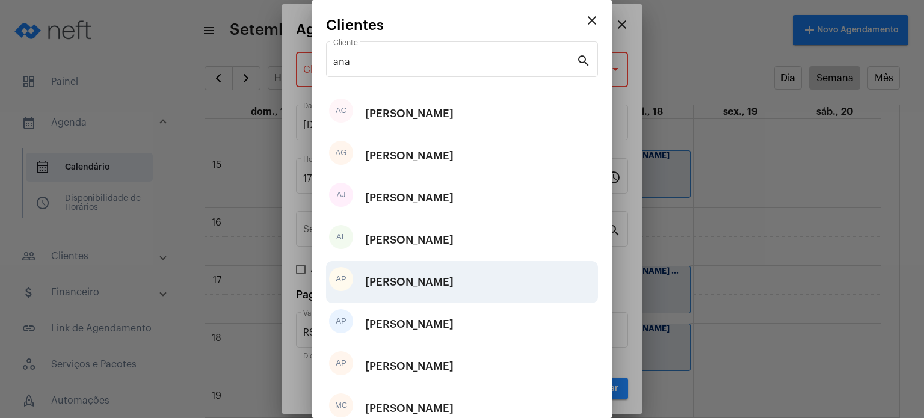
click at [451, 294] on div "[PERSON_NAME]" at bounding box center [409, 282] width 88 height 36
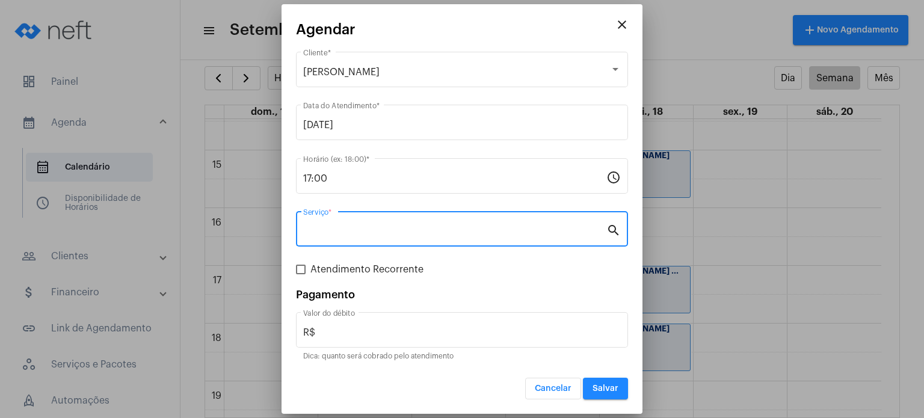
click at [403, 235] on input "Serviço *" at bounding box center [454, 231] width 303 height 11
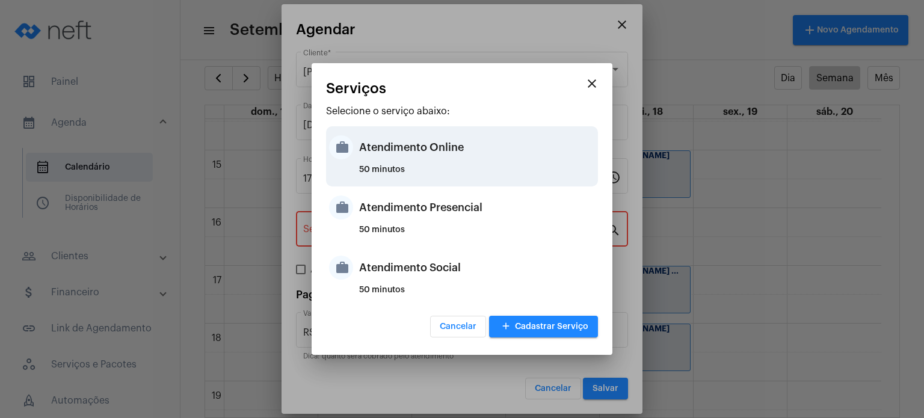
click at [430, 167] on div "50 minutos" at bounding box center [477, 174] width 236 height 18
type input "Atendimento Online"
type input "R$ 170"
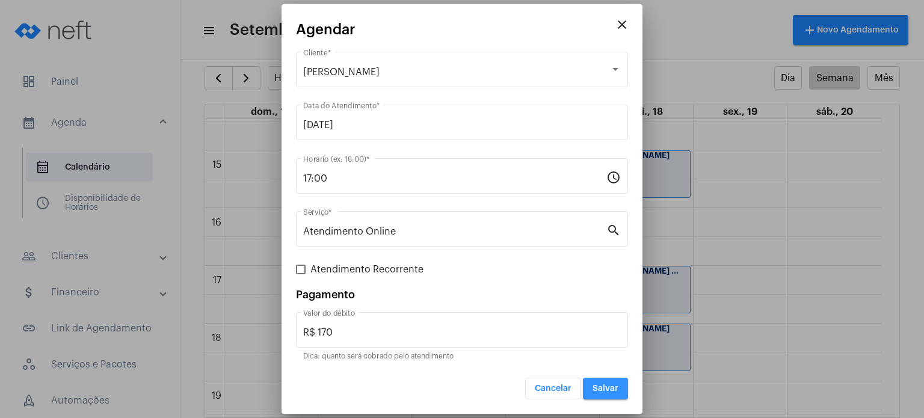
click at [601, 386] on span "Salvar" at bounding box center [606, 388] width 26 height 8
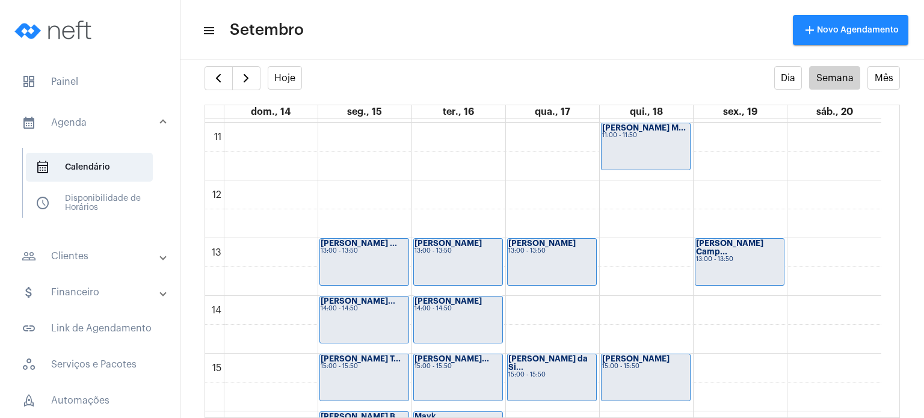
scroll to position [639, 0]
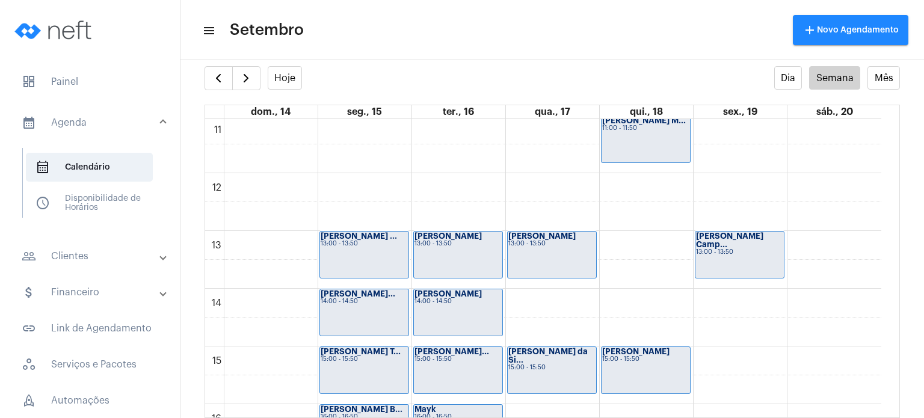
click at [559, 364] on div "[PERSON_NAME] da Si... 15:00 - 15:50" at bounding box center [552, 370] width 88 height 46
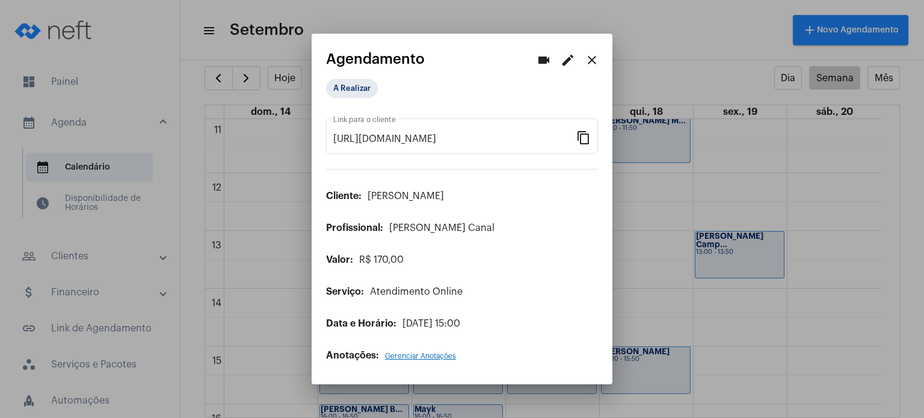
click at [563, 60] on mat-icon "edit" at bounding box center [568, 60] width 14 height 14
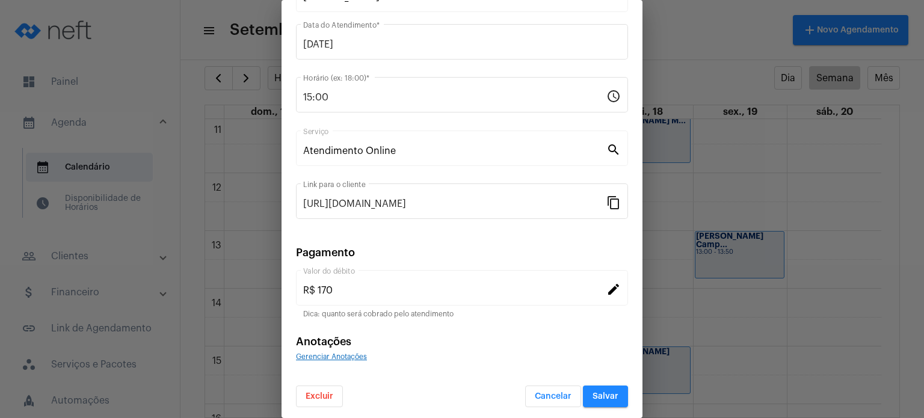
scroll to position [98, 0]
click at [315, 386] on button "Excluir" at bounding box center [319, 395] width 47 height 22
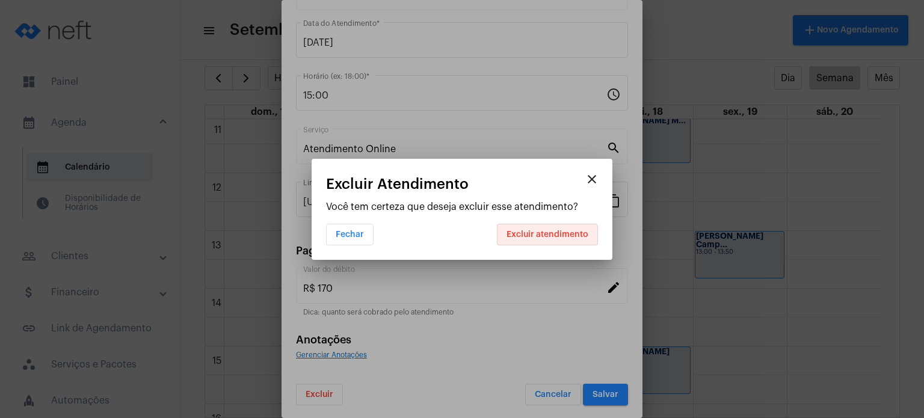
click at [550, 235] on span "Excluir atendimento" at bounding box center [548, 234] width 82 height 8
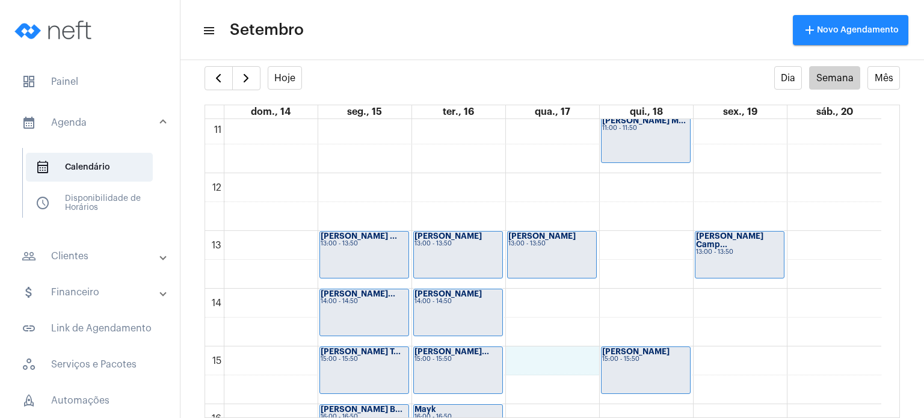
click at [549, 356] on div "00 01 02 03 04 05 06 07 08 09 10 11 12 13 14 15 16 17 18 19 20 21 22 23 [PERSON…" at bounding box center [543, 173] width 676 height 1386
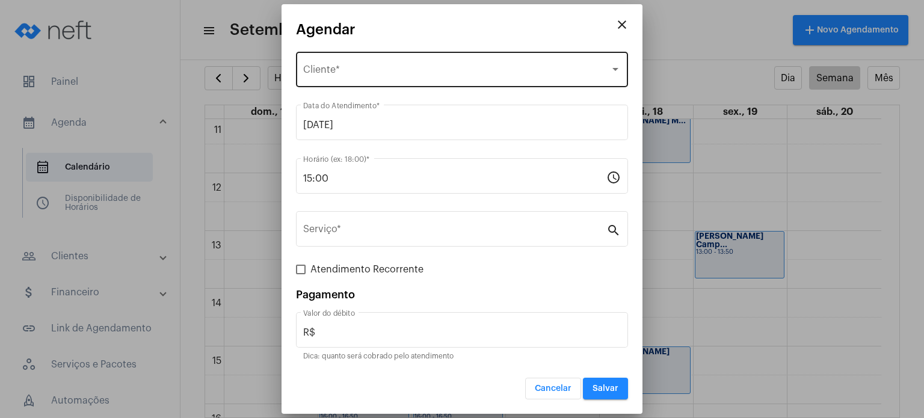
click at [409, 58] on div "Selecione o Cliente Cliente *" at bounding box center [462, 68] width 318 height 38
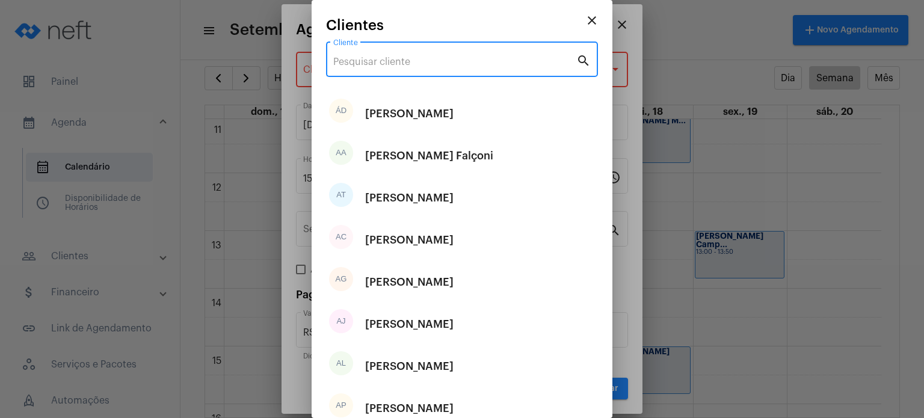
click at [409, 58] on input "Cliente" at bounding box center [454, 62] width 243 height 11
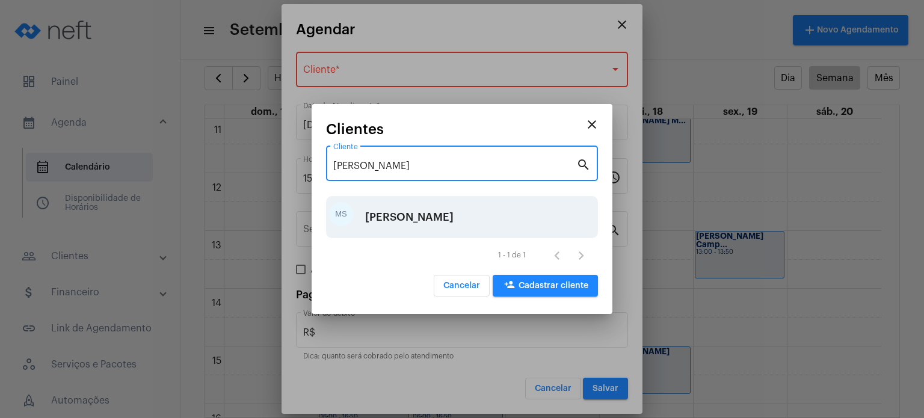
type input "[PERSON_NAME]"
click at [427, 221] on div "[PERSON_NAME]" at bounding box center [409, 217] width 88 height 36
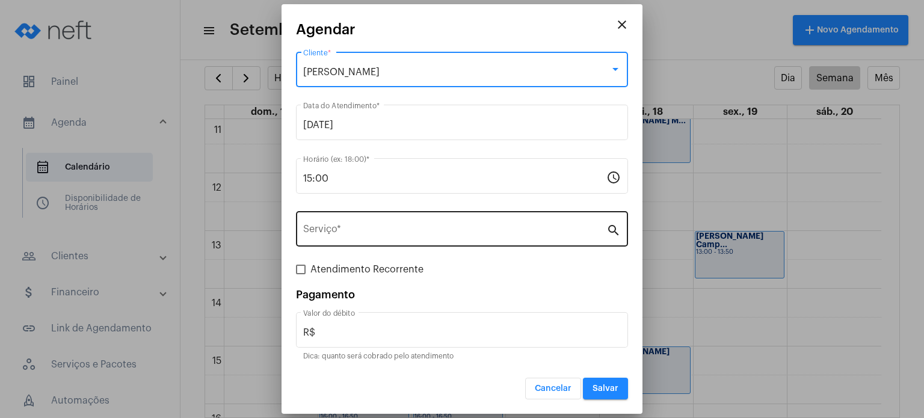
click at [397, 223] on div "Serviço *" at bounding box center [454, 228] width 303 height 38
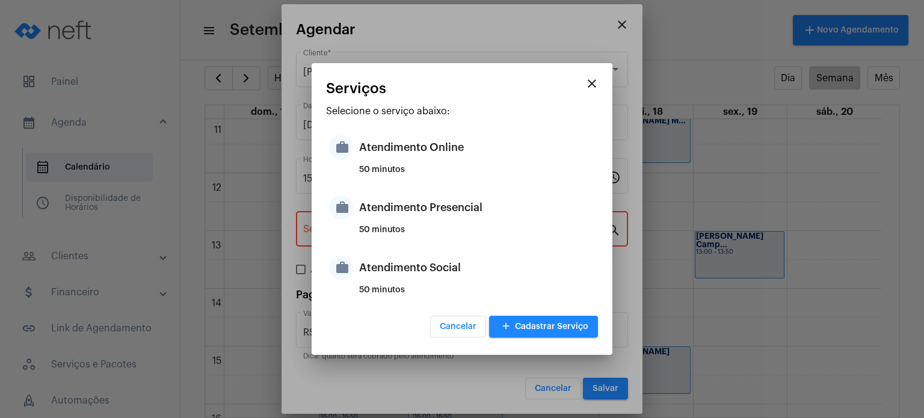
click at [397, 223] on div "Atendimento Presencial" at bounding box center [477, 208] width 236 height 36
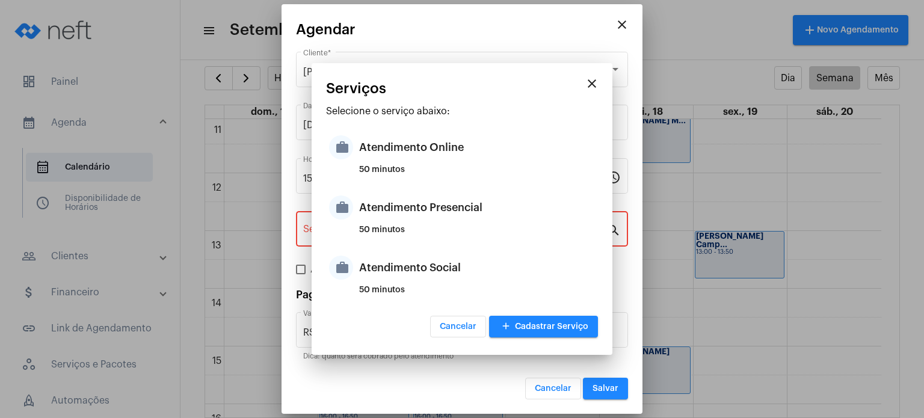
type input "Atendimento Presencial"
type input "R$ 170"
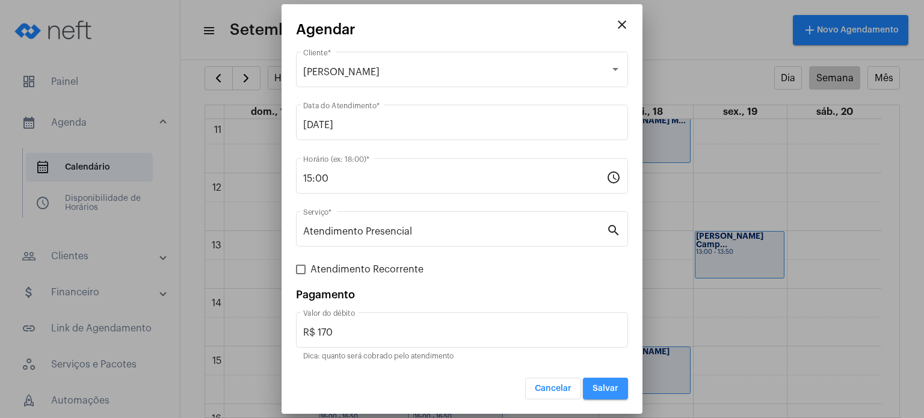
click at [609, 382] on button "Salvar" at bounding box center [605, 389] width 45 height 22
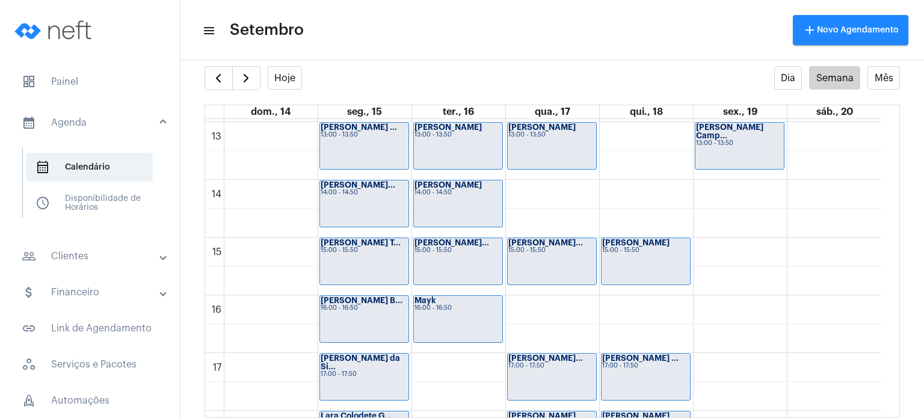
scroll to position [746, 0]
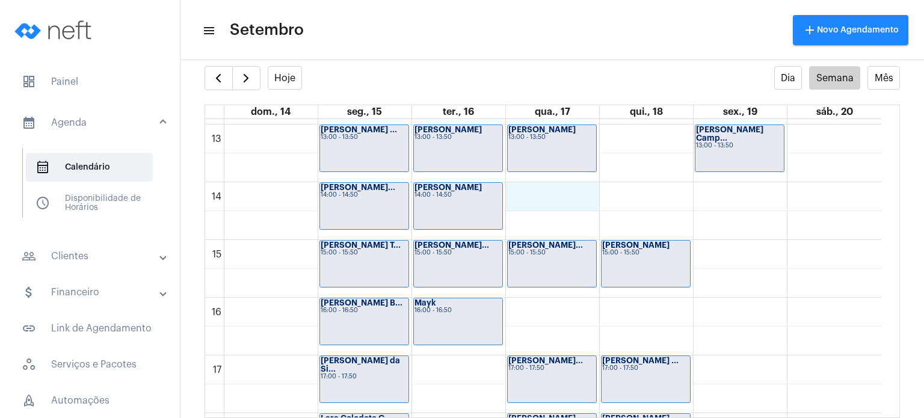
click at [547, 199] on div "00 01 02 03 04 05 06 07 08 09 10 11 12 13 14 15 16 17 18 19 20 21 22 23 [PERSON…" at bounding box center [543, 67] width 676 height 1386
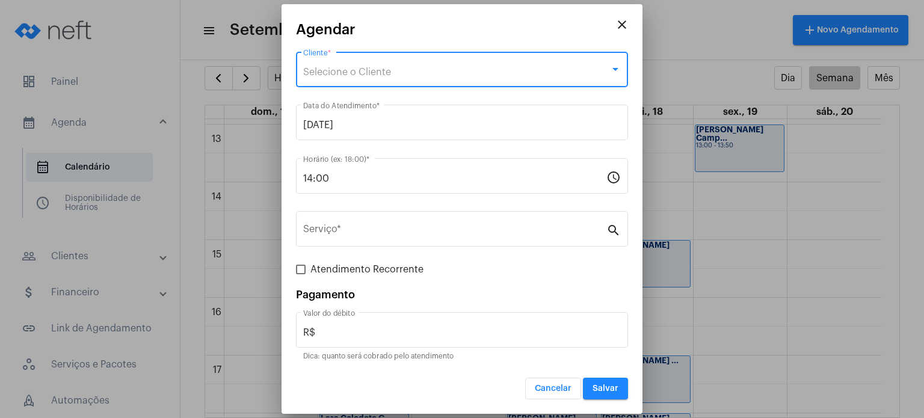
click at [446, 77] on div "Selecione o Cliente" at bounding box center [456, 72] width 307 height 11
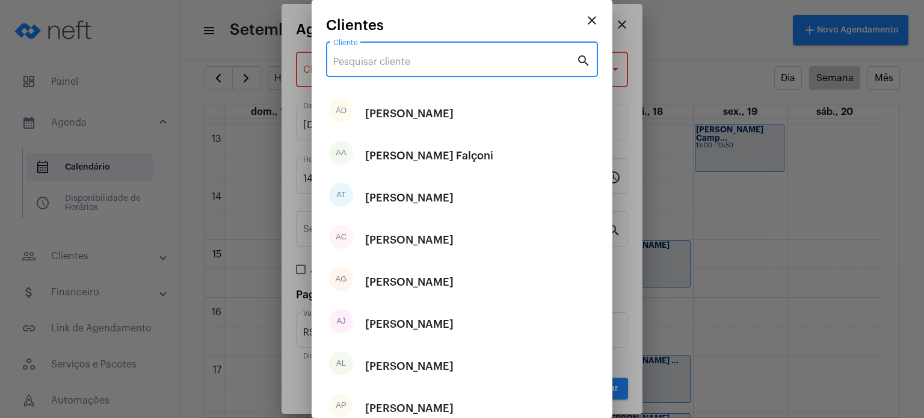
click at [443, 64] on input "Cliente" at bounding box center [454, 62] width 243 height 11
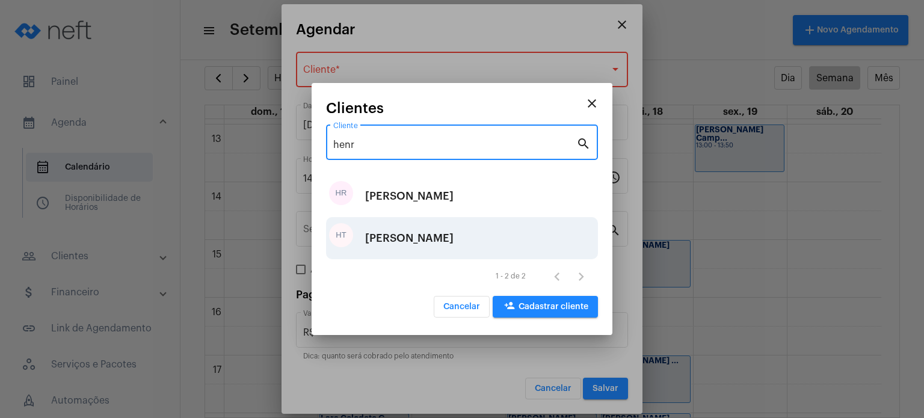
type input "henr"
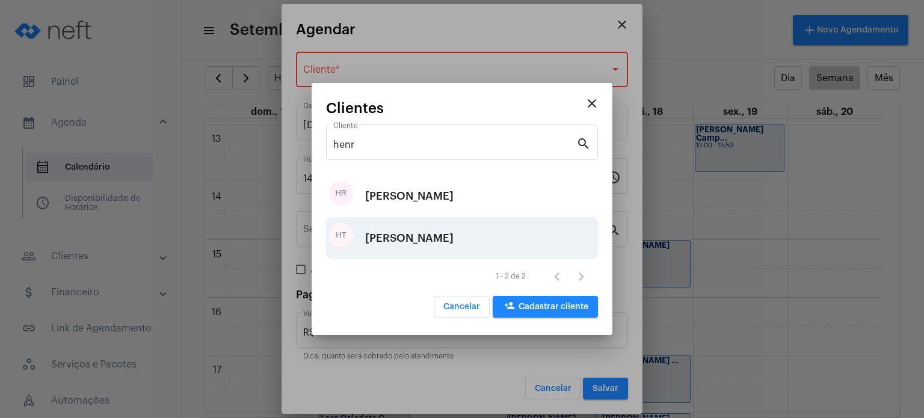
click at [412, 233] on div "[PERSON_NAME]" at bounding box center [409, 238] width 88 height 36
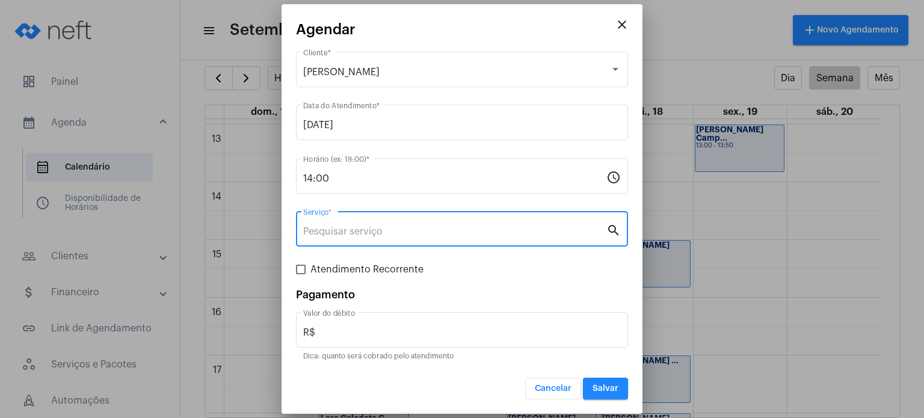
click at [404, 233] on input "Serviço *" at bounding box center [454, 231] width 303 height 11
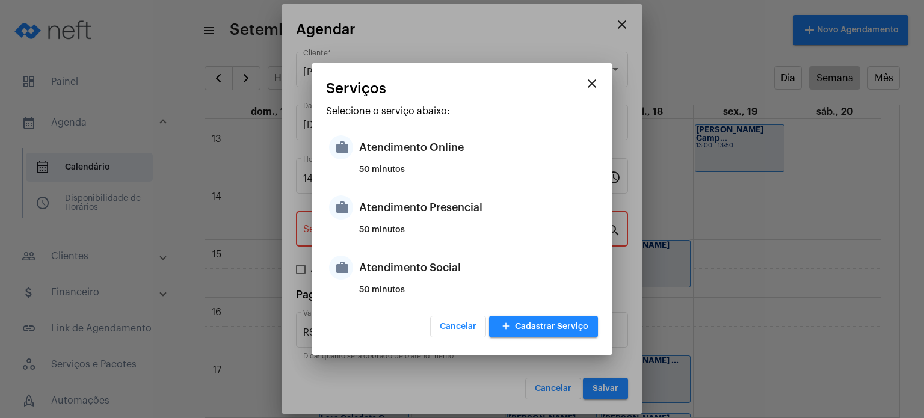
click at [404, 233] on div "50 minutos" at bounding box center [477, 235] width 236 height 18
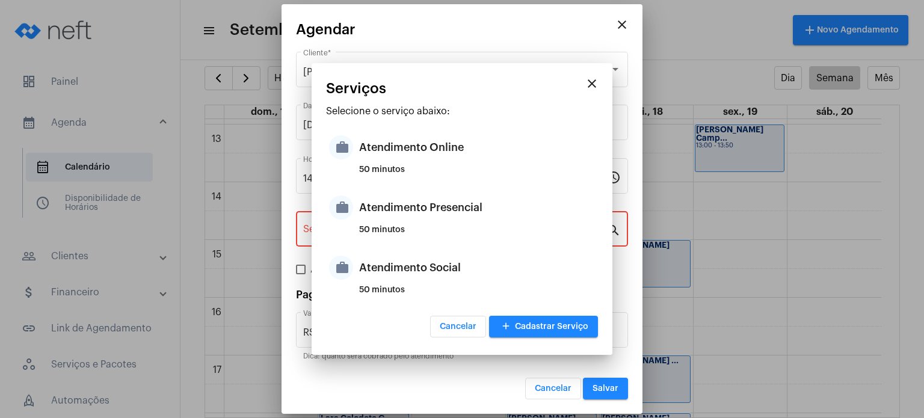
type input "Atendimento Presencial"
type input "R$ 170"
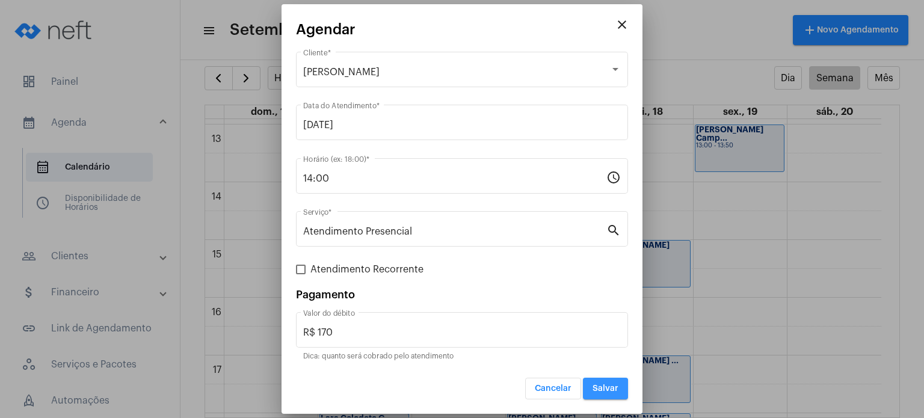
click at [599, 391] on span "Salvar" at bounding box center [606, 388] width 26 height 8
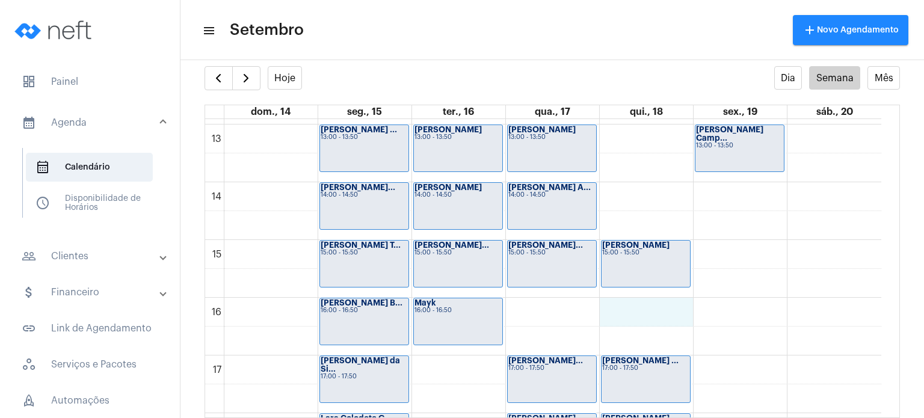
click at [637, 305] on div "00 01 02 03 04 05 06 07 08 09 10 11 12 13 14 15 16 17 18 19 20 21 22 23 [PERSON…" at bounding box center [543, 67] width 676 height 1386
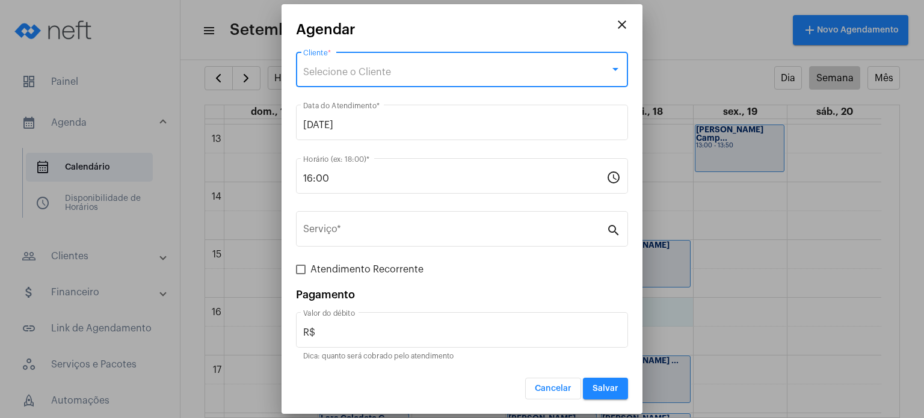
click at [428, 67] on div "Selecione o Cliente" at bounding box center [456, 72] width 307 height 11
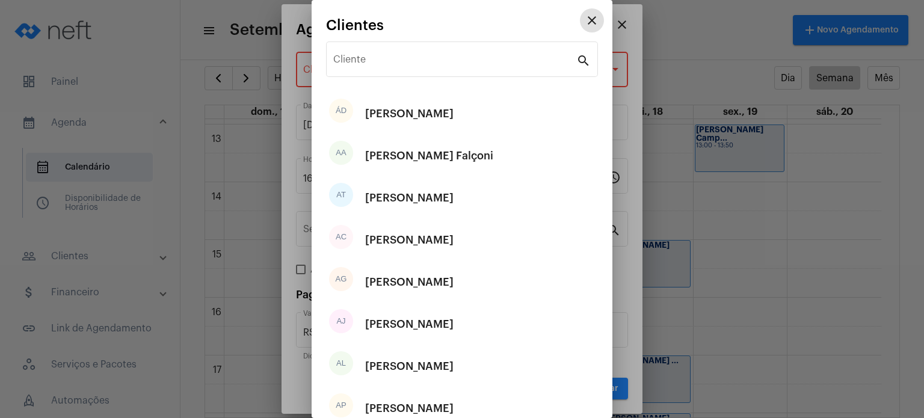
click at [428, 67] on input "Cliente" at bounding box center [454, 62] width 243 height 11
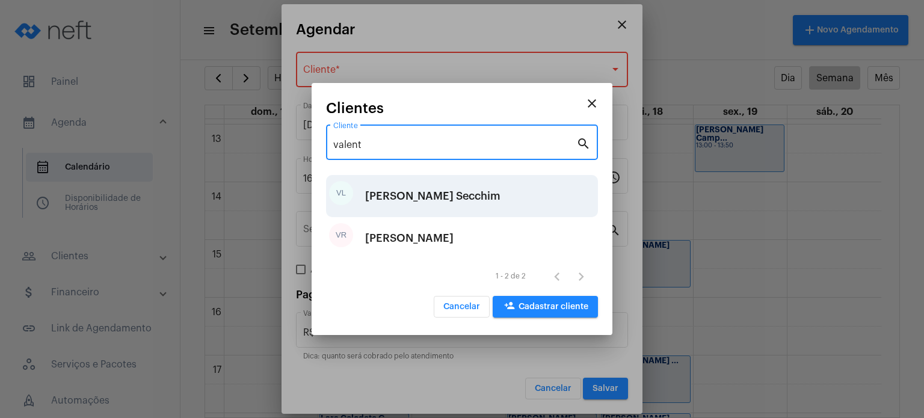
type input "valent"
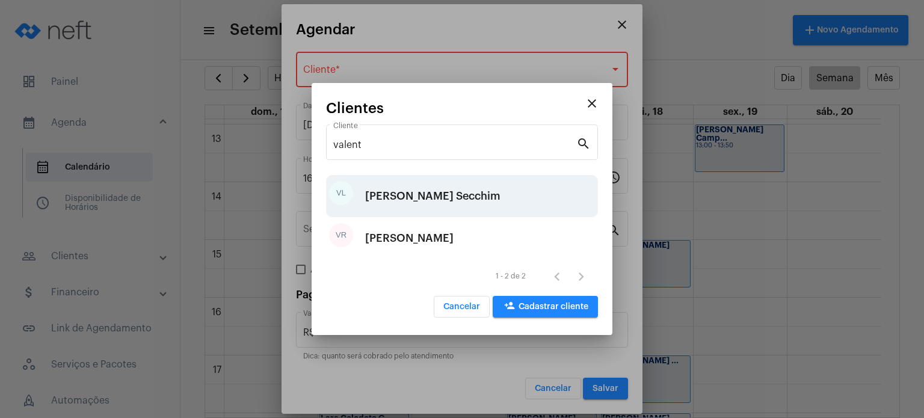
click at [430, 191] on div "[PERSON_NAME] Secchim" at bounding box center [432, 196] width 135 height 36
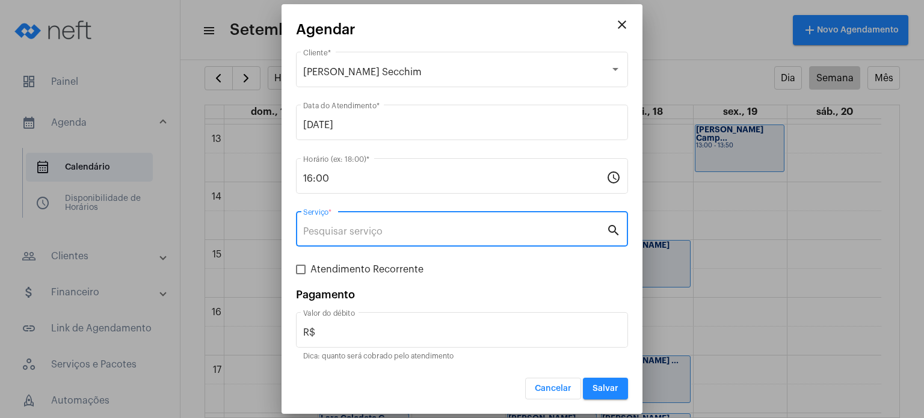
click at [398, 226] on input "Serviço *" at bounding box center [454, 231] width 303 height 11
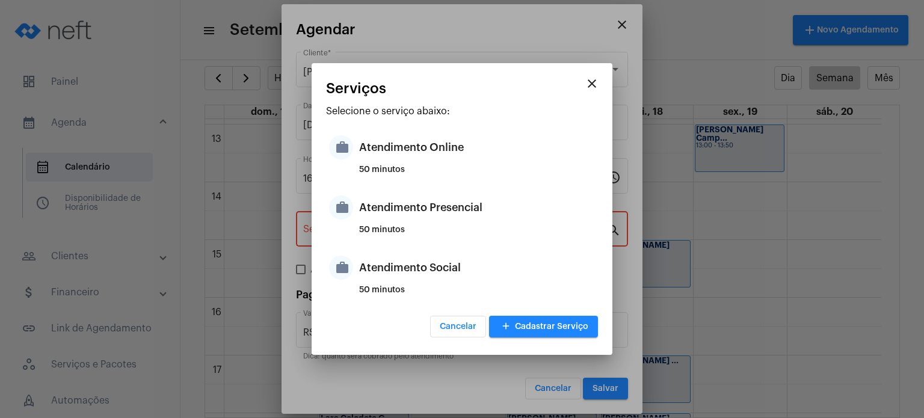
click at [398, 226] on div "50 minutos" at bounding box center [477, 235] width 236 height 18
type input "Atendimento Presencial"
type input "R$ 170"
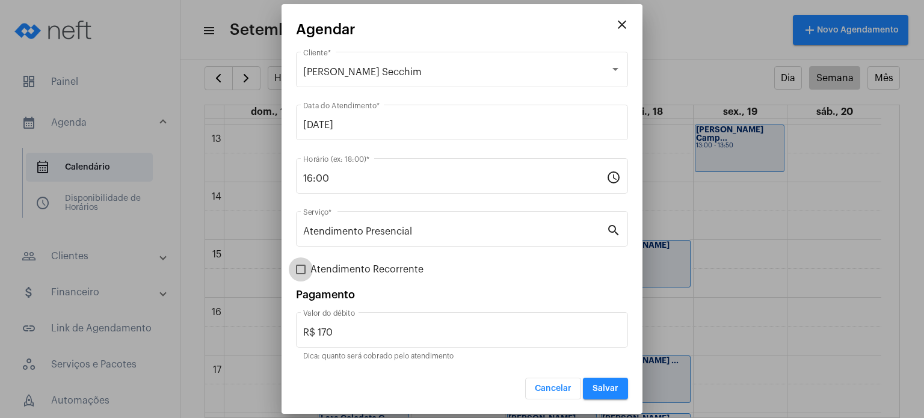
click at [374, 271] on span "Atendimento Recorrente" at bounding box center [366, 269] width 113 height 14
click at [301, 274] on input "Atendimento Recorrente" at bounding box center [300, 274] width 1 height 1
checkbox input "true"
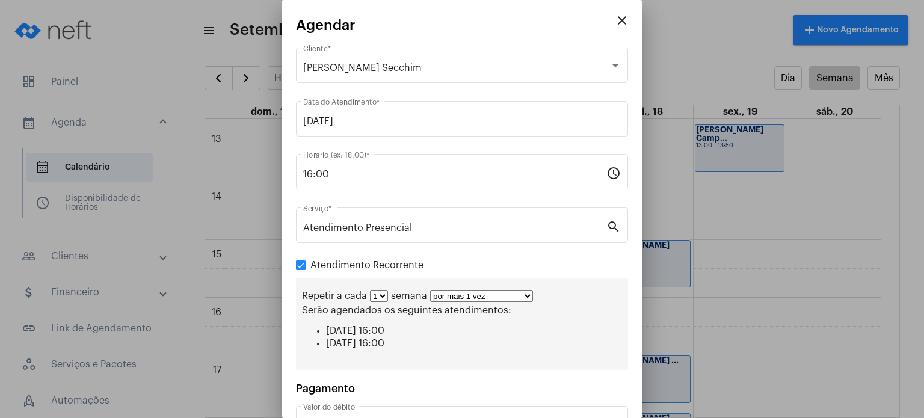
click at [459, 295] on select "por mais 1 vez por mais 2 vezes por mais 3 vezes por mais 4 vezes por mais 5 ve…" at bounding box center [481, 296] width 103 height 11
select select "3: 4"
click at [430, 291] on select "por mais 1 vez por mais 2 vezes por mais 3 vezes por mais 4 vezes por mais 5 ve…" at bounding box center [481, 296] width 103 height 11
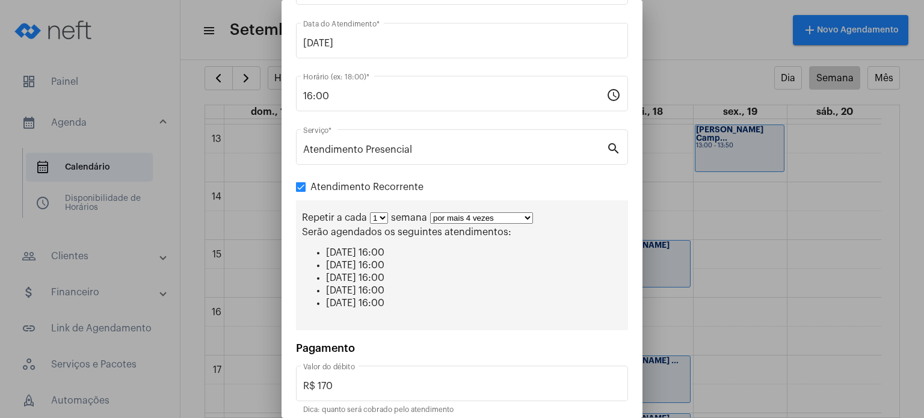
scroll to position [125, 0]
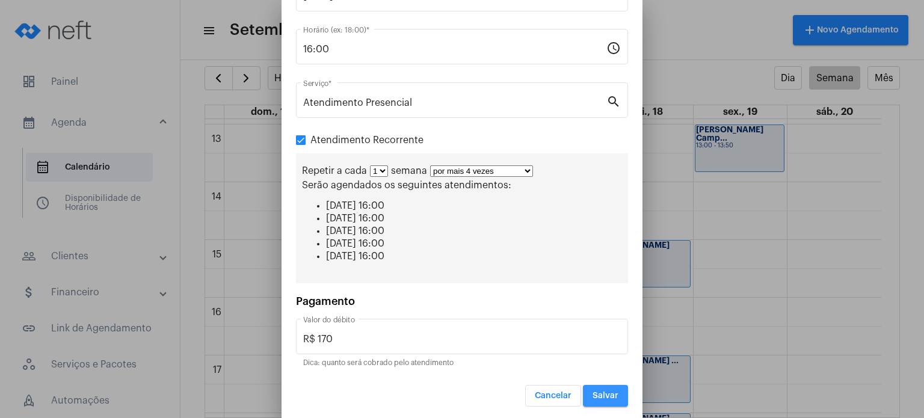
click at [607, 385] on button "Salvar" at bounding box center [605, 396] width 45 height 22
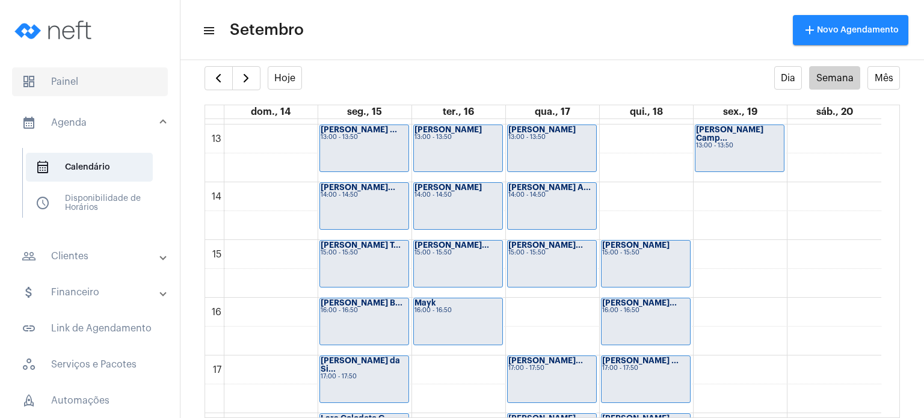
click at [89, 84] on span "dashboard Painel" at bounding box center [90, 81] width 156 height 29
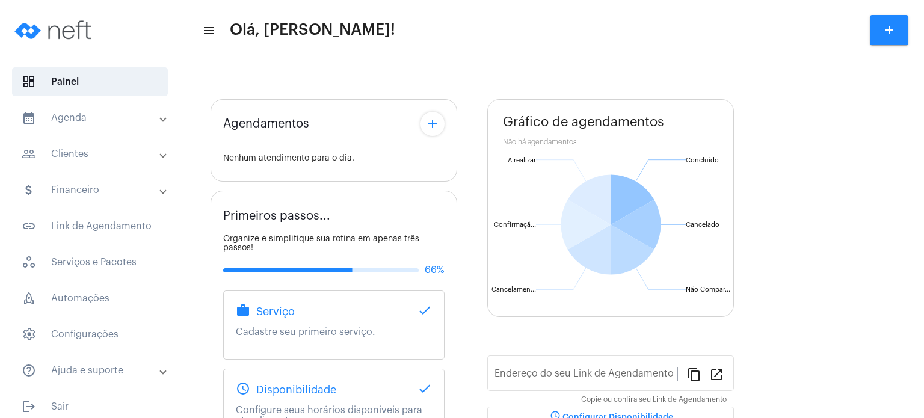
type input "[URL][DOMAIN_NAME]"
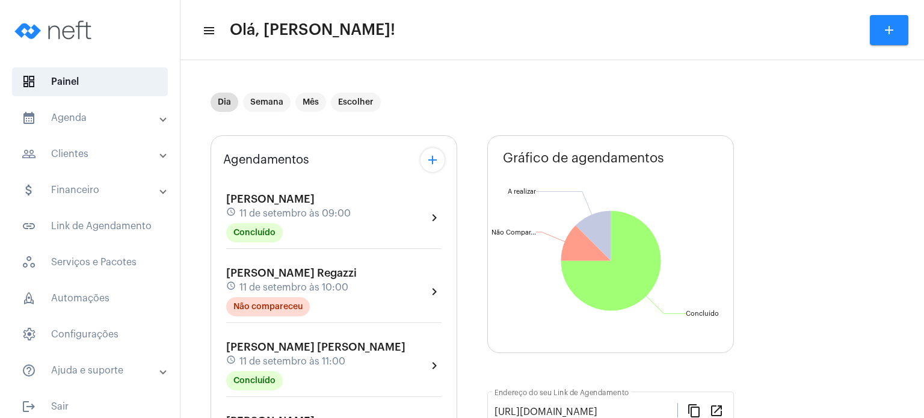
click at [88, 121] on mat-panel-title "calendar_month_outlined Agenda" at bounding box center [91, 118] width 139 height 14
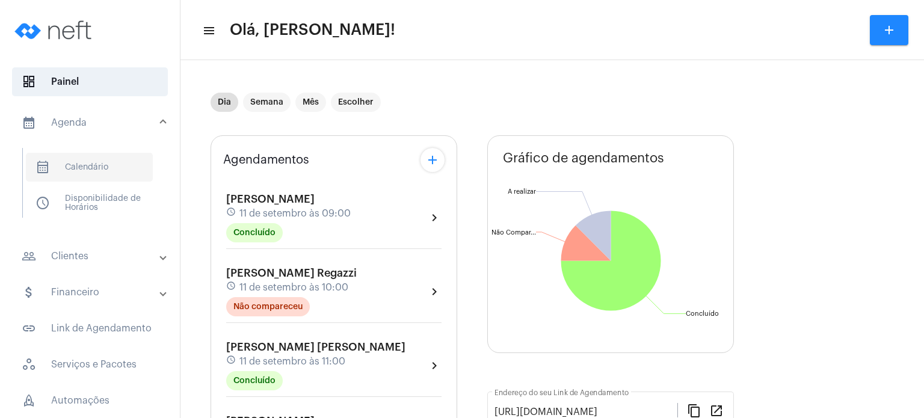
click at [96, 176] on span "calendar_month_outlined Calendário" at bounding box center [89, 167] width 127 height 29
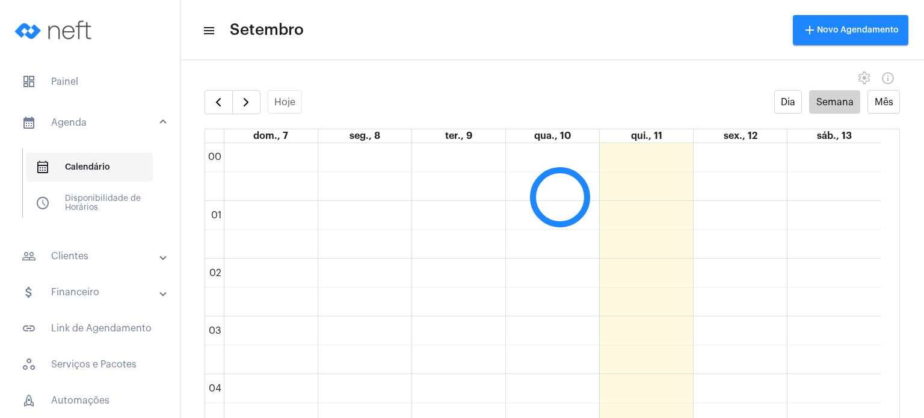
scroll to position [347, 0]
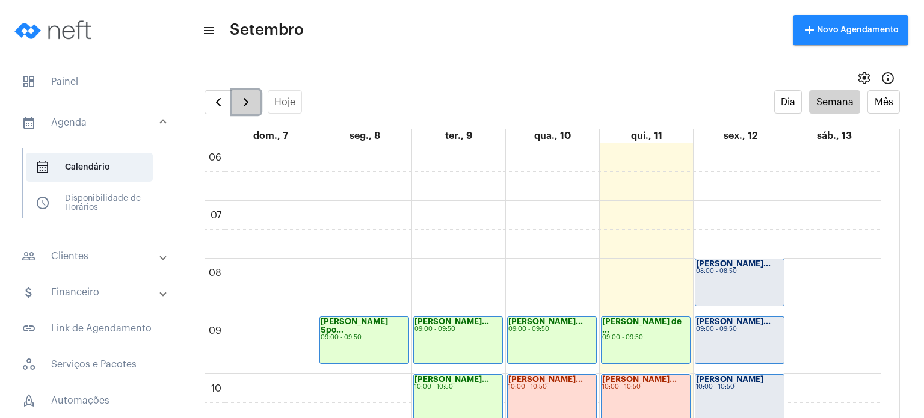
click at [255, 110] on button "button" at bounding box center [246, 102] width 28 height 24
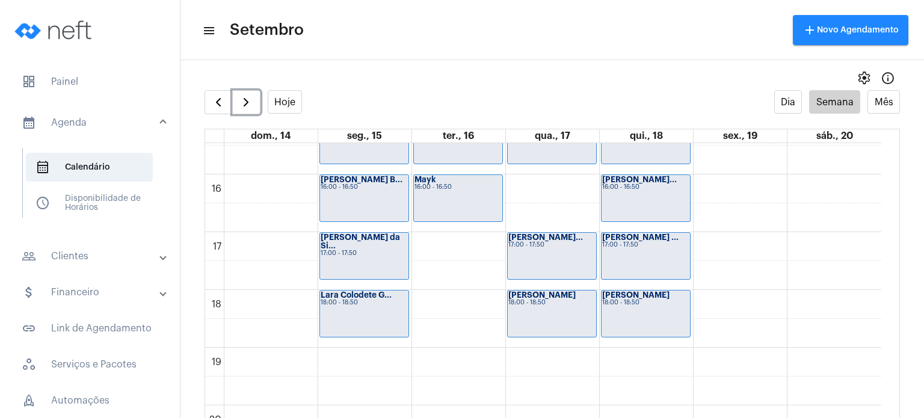
scroll to position [895, 0]
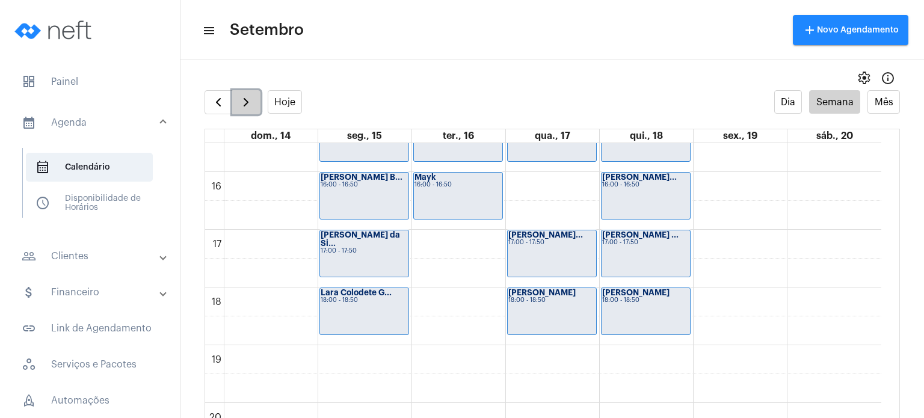
click at [255, 106] on button "button" at bounding box center [246, 102] width 28 height 24
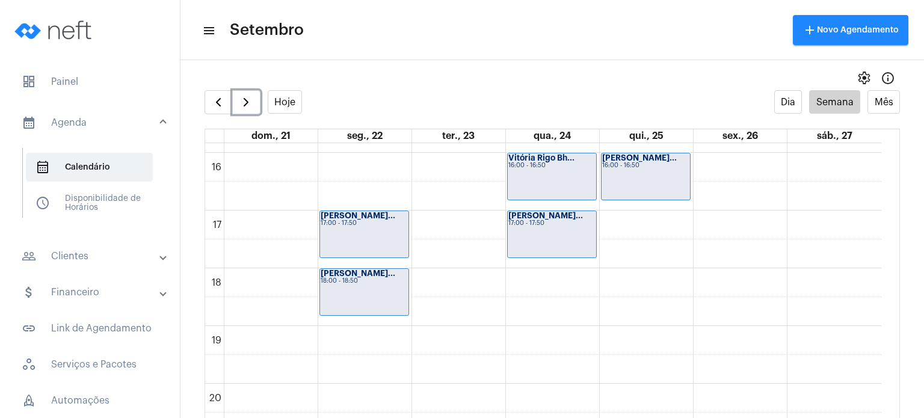
scroll to position [907, 0]
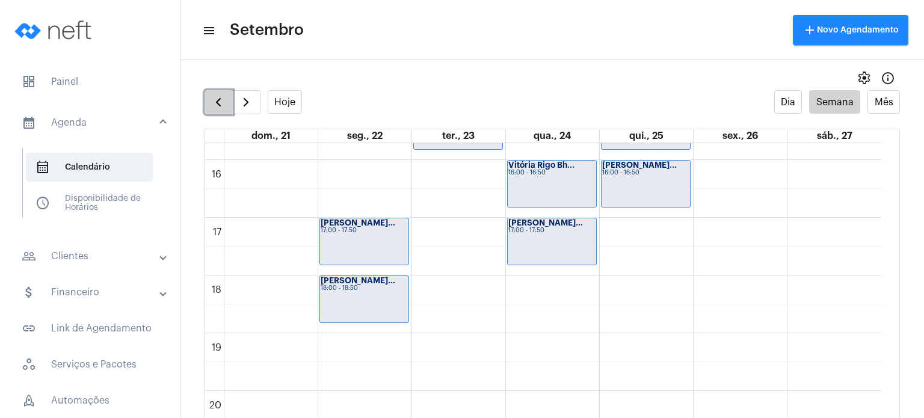
click at [214, 100] on span "button" at bounding box center [218, 102] width 14 height 14
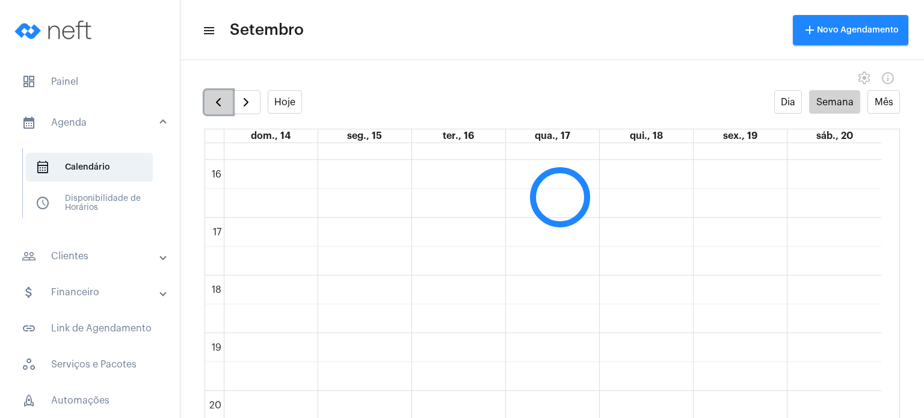
scroll to position [347, 0]
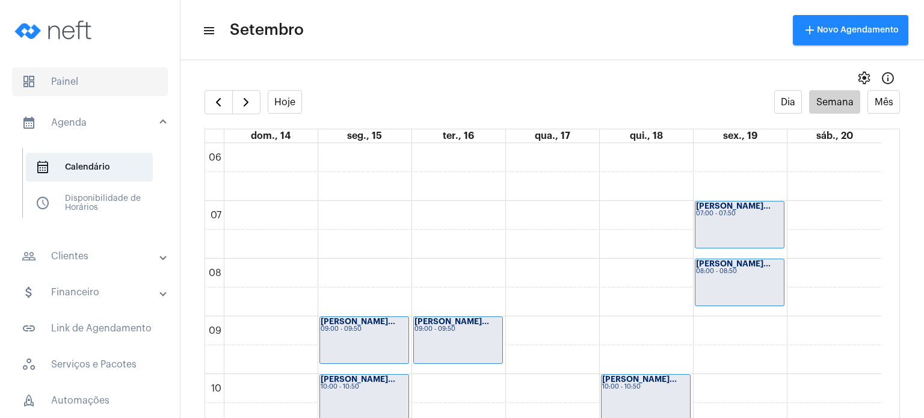
click at [91, 79] on span "dashboard Painel" at bounding box center [90, 81] width 156 height 29
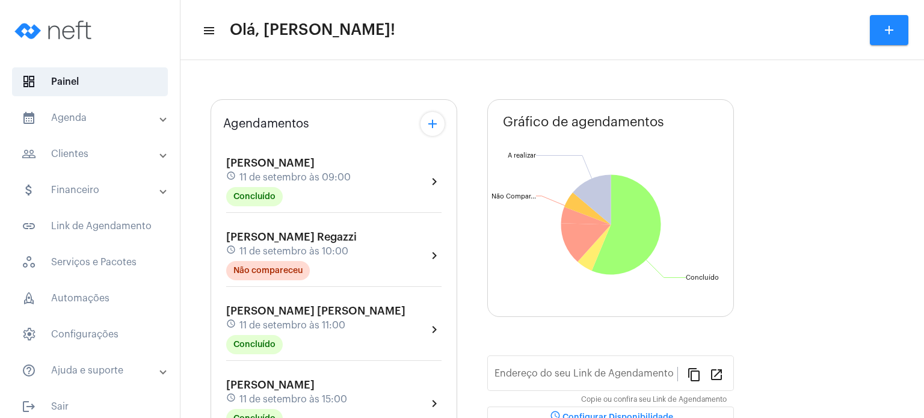
type input "[URL][DOMAIN_NAME]"
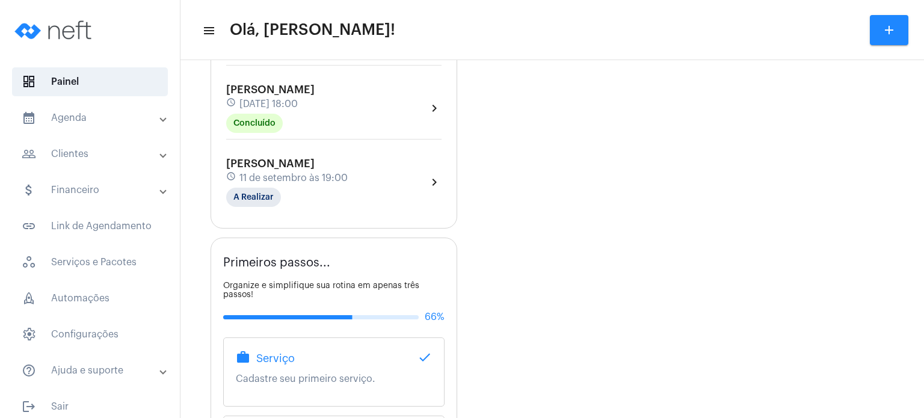
scroll to position [549, 0]
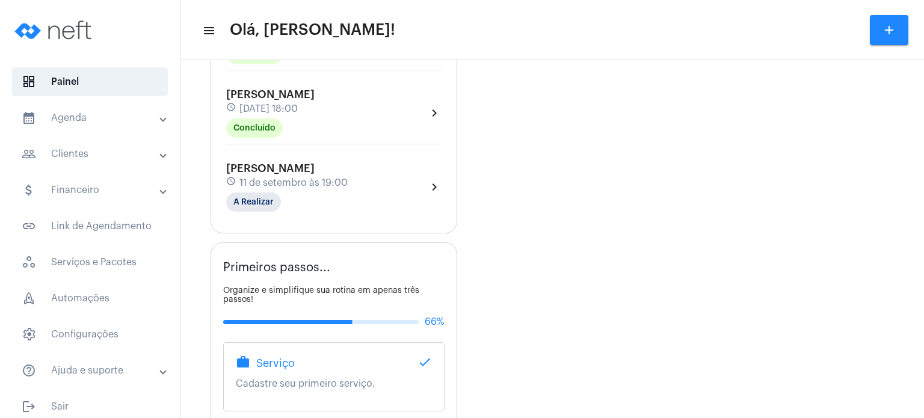
click at [303, 188] on span "11 de setembro às 19:00" at bounding box center [293, 183] width 108 height 11
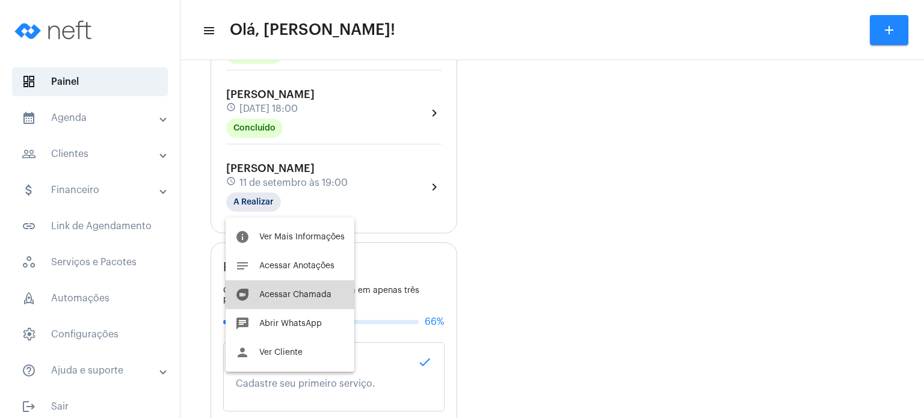
click at [291, 306] on button "duo [PERSON_NAME]" at bounding box center [290, 294] width 129 height 29
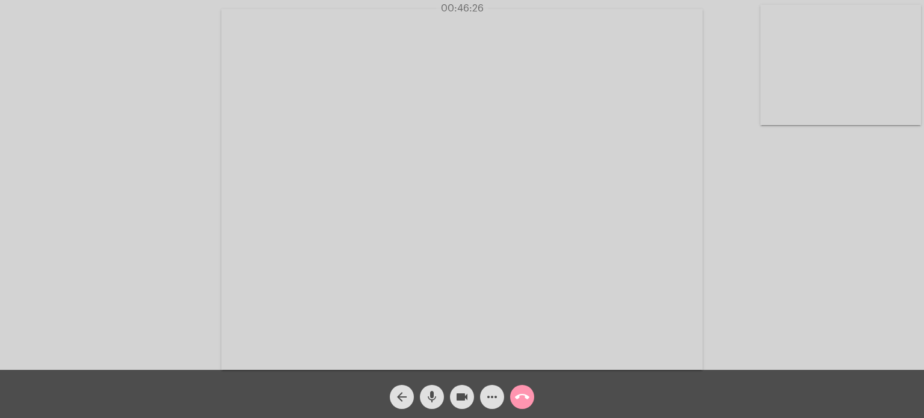
click at [156, 252] on div "Acessando Câmera e Microfone..." at bounding box center [462, 188] width 922 height 370
click at [530, 394] on button "call_end" at bounding box center [522, 397] width 24 height 24
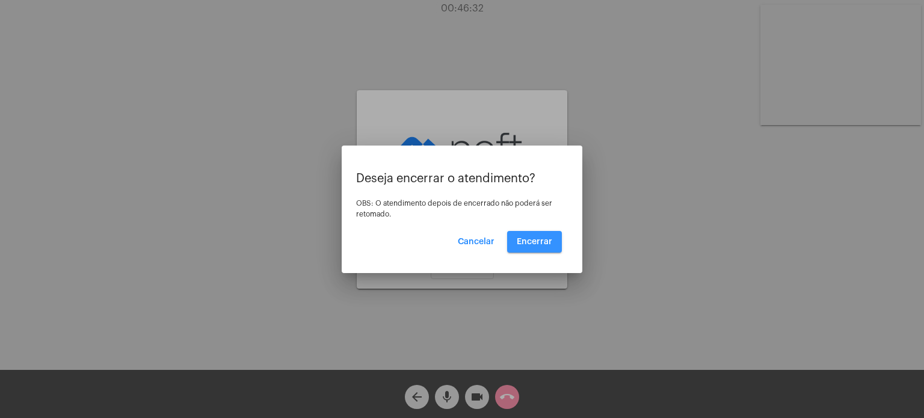
click at [540, 238] on span "Encerrar" at bounding box center [535, 242] width 36 height 8
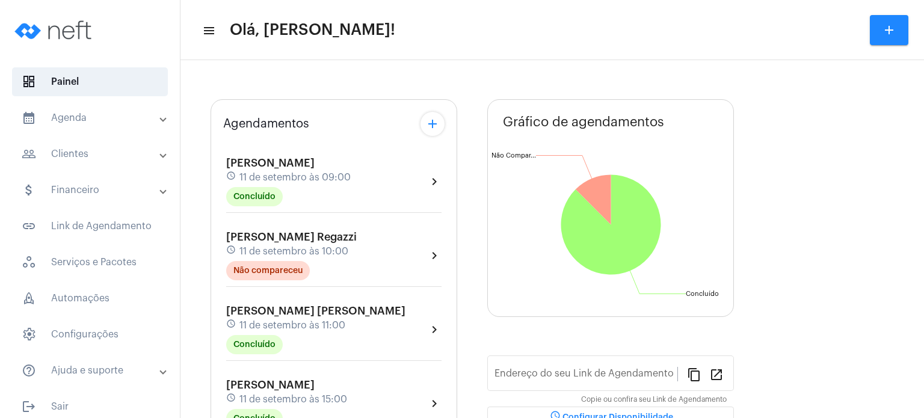
type input "[URL][DOMAIN_NAME]"
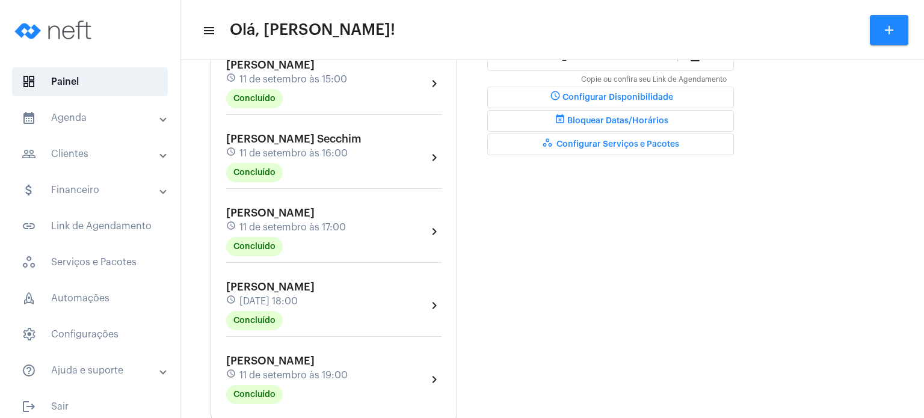
scroll to position [409, 0]
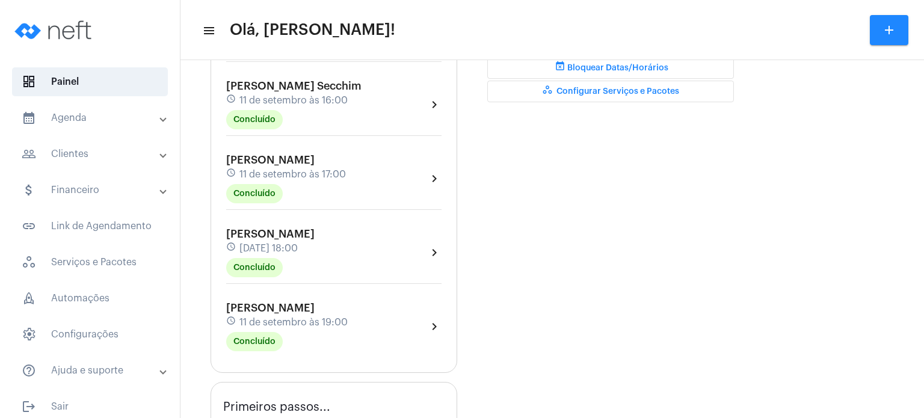
click at [247, 328] on span "11 de setembro às 19:00" at bounding box center [293, 322] width 108 height 11
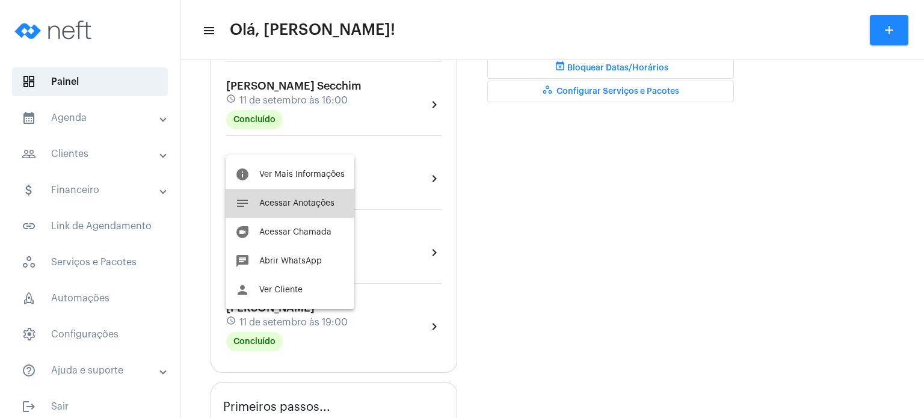
click at [313, 204] on span "Acessar Anotações" at bounding box center [296, 203] width 75 height 8
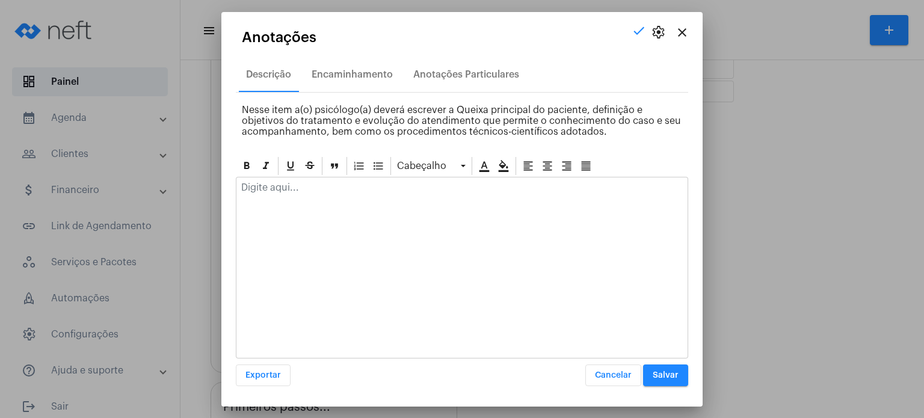
drag, startPoint x: 313, startPoint y: 204, endPoint x: 310, endPoint y: 190, distance: 14.8
click at [310, 190] on div at bounding box center [462, 268] width 452 height 182
click at [310, 190] on p at bounding box center [462, 187] width 442 height 11
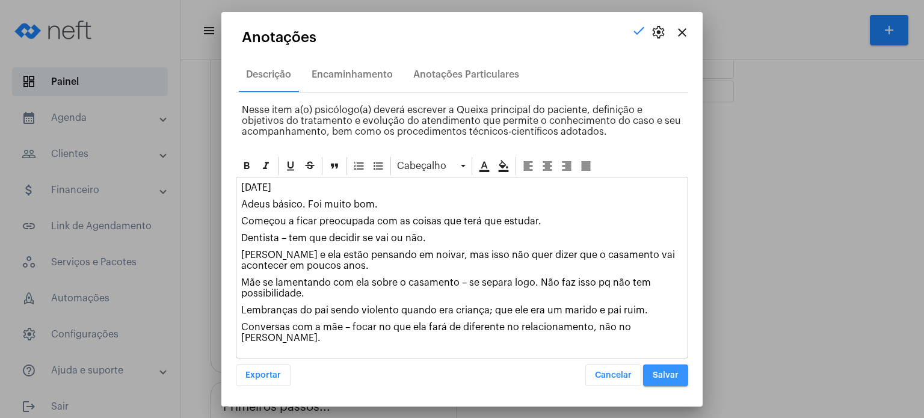
click at [678, 372] on span "Salvar" at bounding box center [666, 375] width 26 height 8
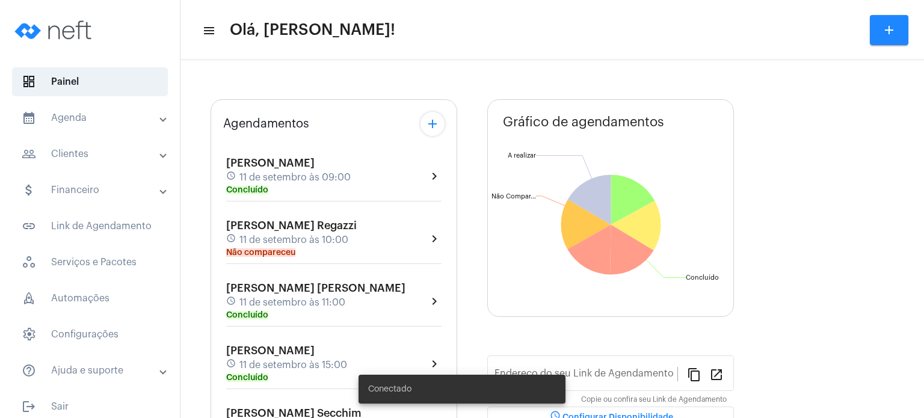
type input "[URL][DOMAIN_NAME]"
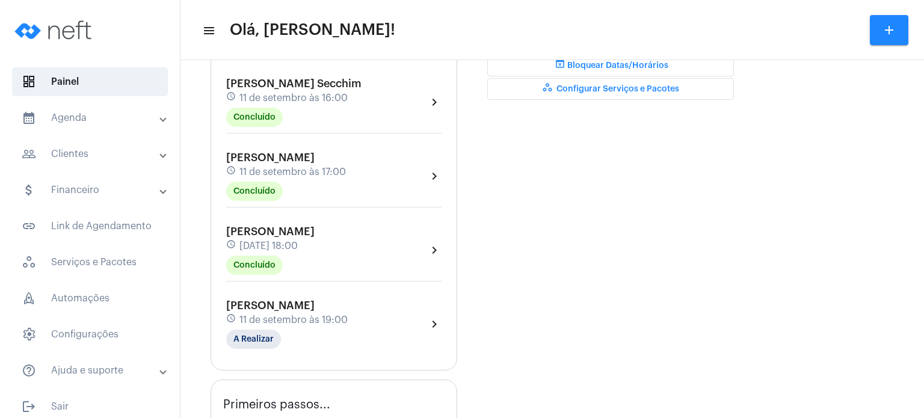
scroll to position [486, 0]
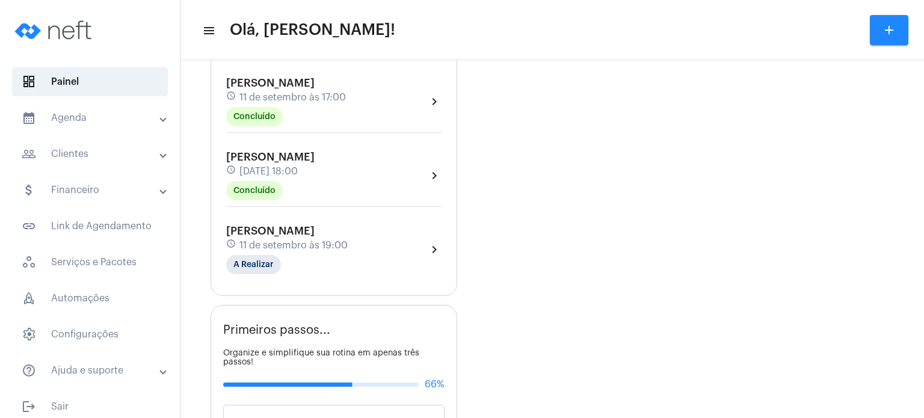
click at [315, 172] on div "schedule 11 de setembro às 18:00" at bounding box center [270, 171] width 88 height 13
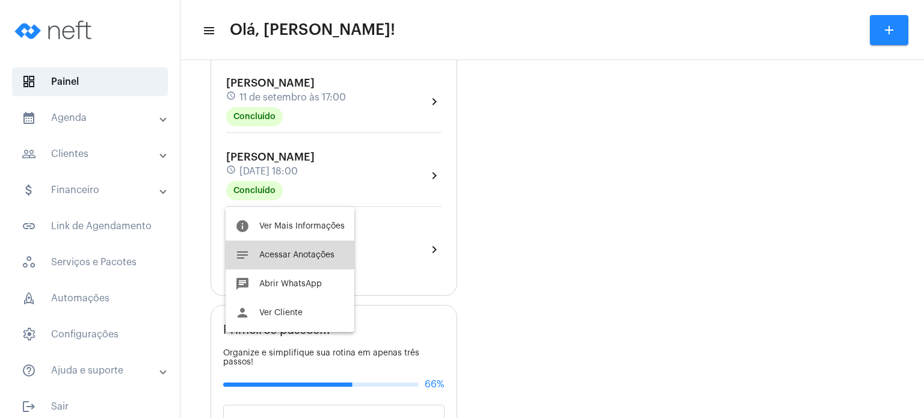
click at [284, 255] on span "Acessar Anotações" at bounding box center [296, 255] width 75 height 8
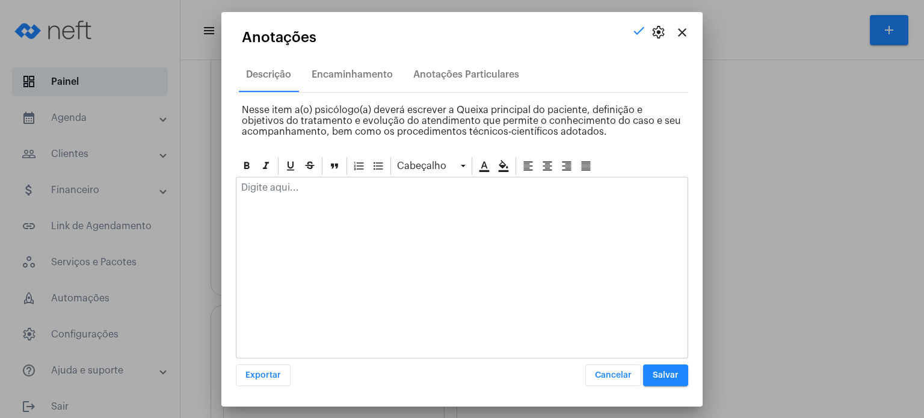
drag, startPoint x: 313, startPoint y: 205, endPoint x: 309, endPoint y: 185, distance: 19.7
click at [309, 185] on div at bounding box center [462, 268] width 452 height 182
click at [309, 185] on p at bounding box center [462, 187] width 442 height 11
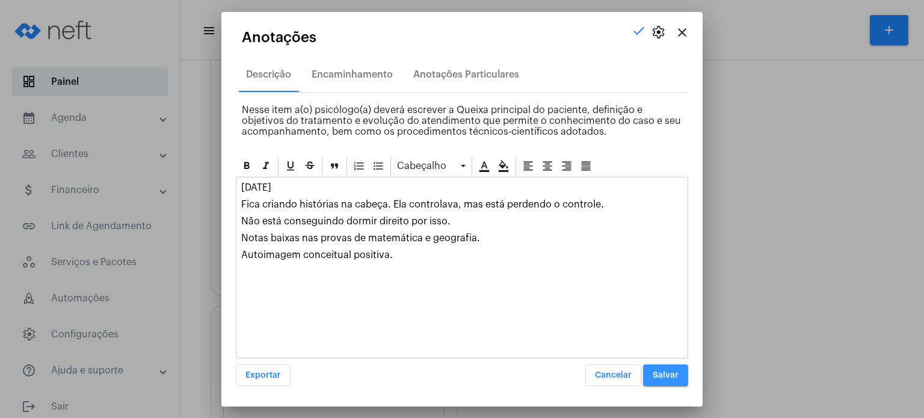
click at [665, 375] on span "Salvar" at bounding box center [666, 375] width 26 height 8
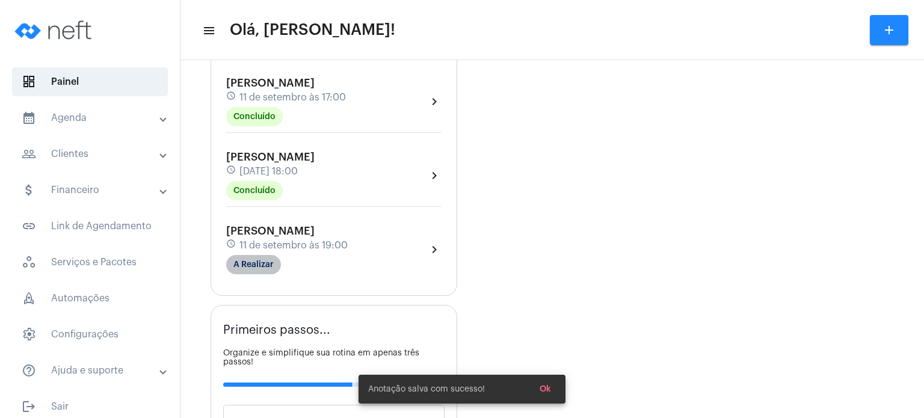
click at [271, 274] on mat-chip "A Realizar" at bounding box center [253, 264] width 55 height 19
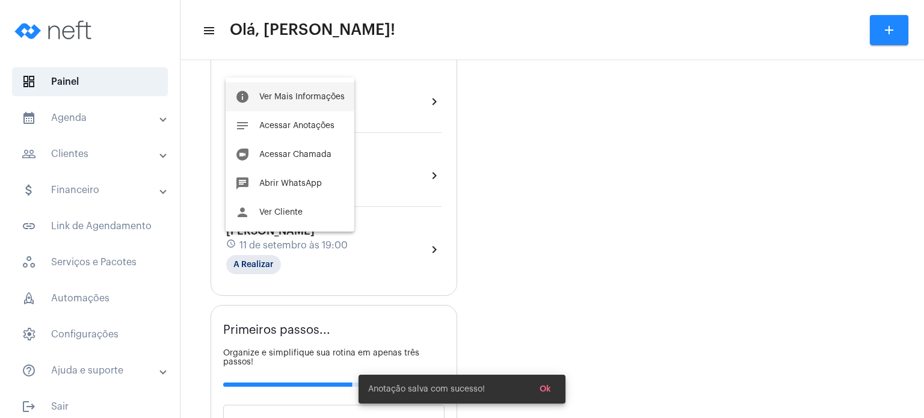
click at [311, 102] on button "info Ver Mais Informações" at bounding box center [290, 96] width 129 height 29
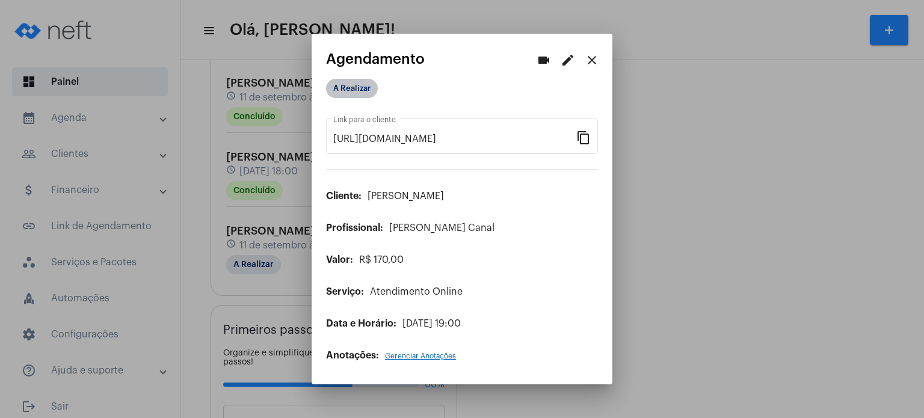
click at [361, 91] on mat-chip "A Realizar" at bounding box center [352, 88] width 52 height 19
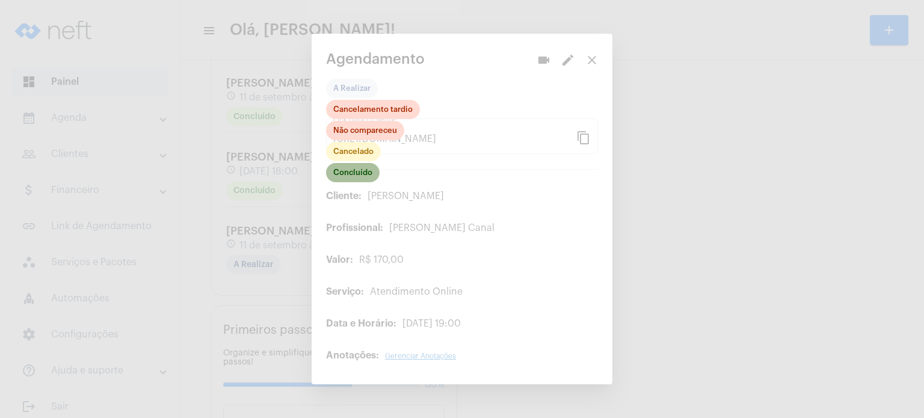
click at [363, 178] on mat-chip "Concluído" at bounding box center [353, 172] width 54 height 19
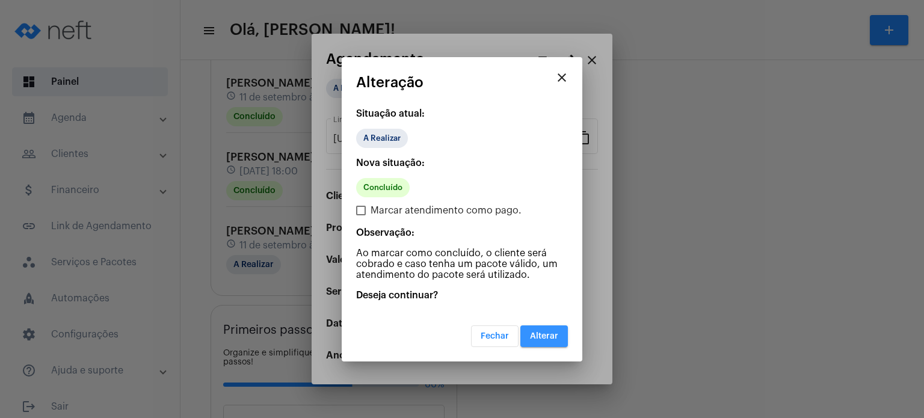
click at [555, 338] on span "Alterar" at bounding box center [544, 336] width 28 height 8
